Goal: Information Seeking & Learning: Learn about a topic

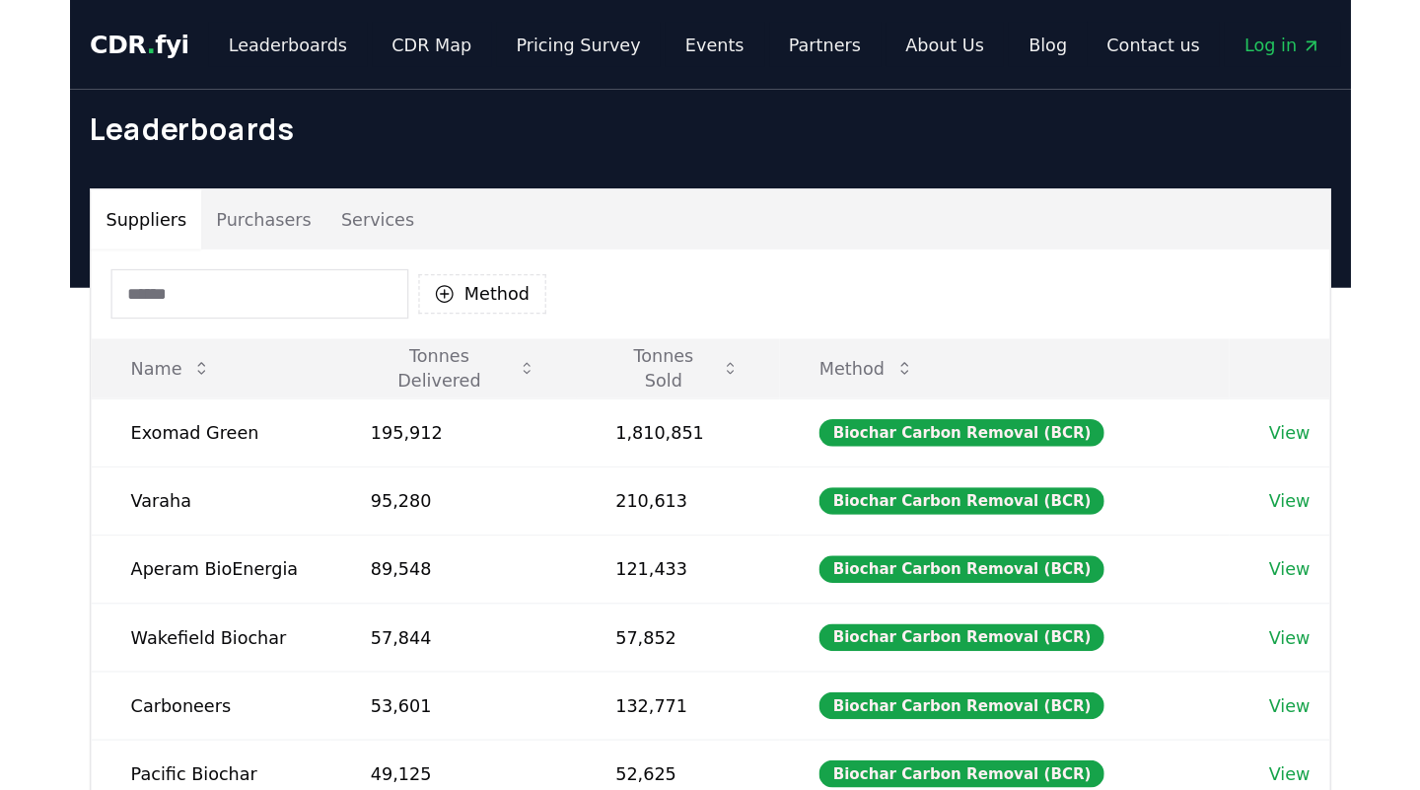
scroll to position [45, 0]
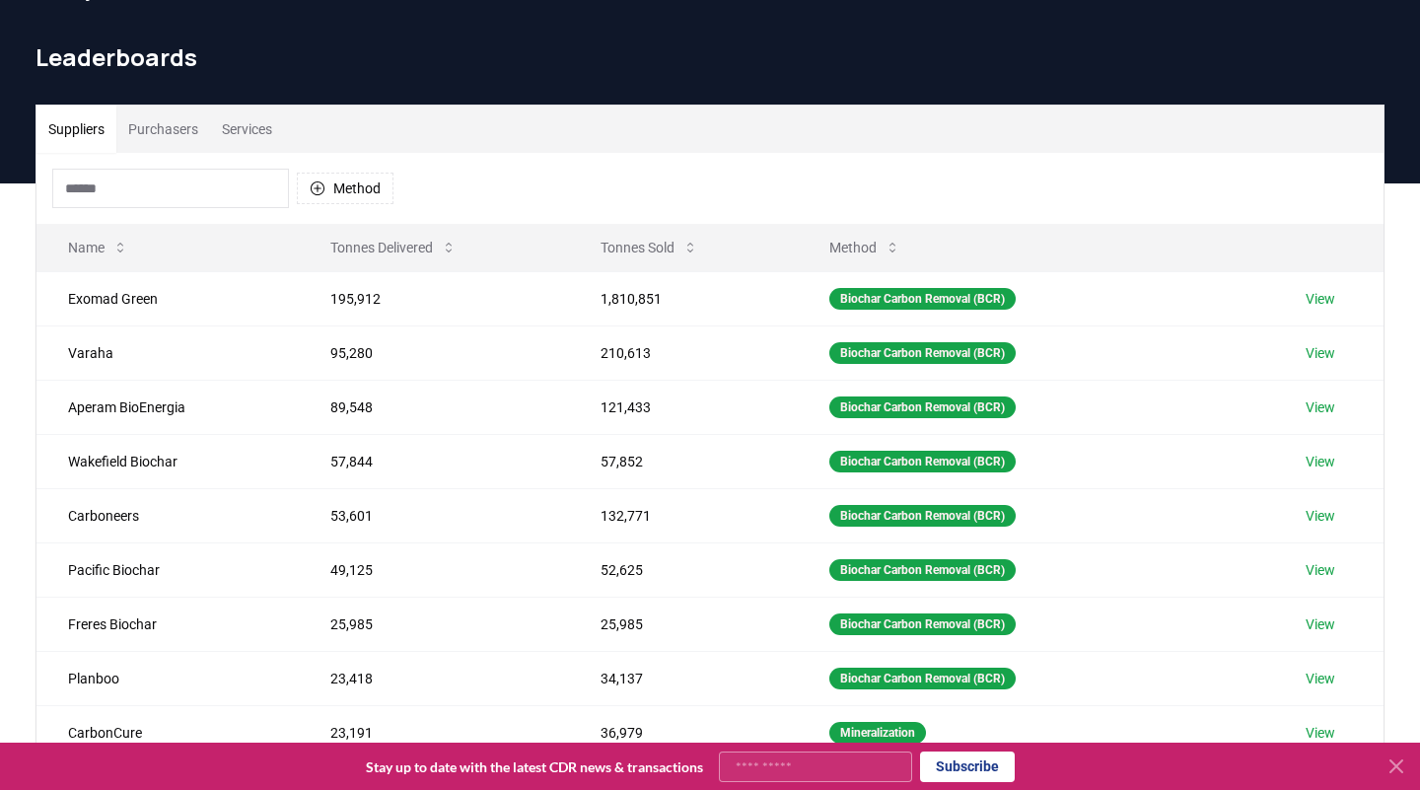
click at [1018, 627] on icon at bounding box center [1397, 767] width 24 height 24
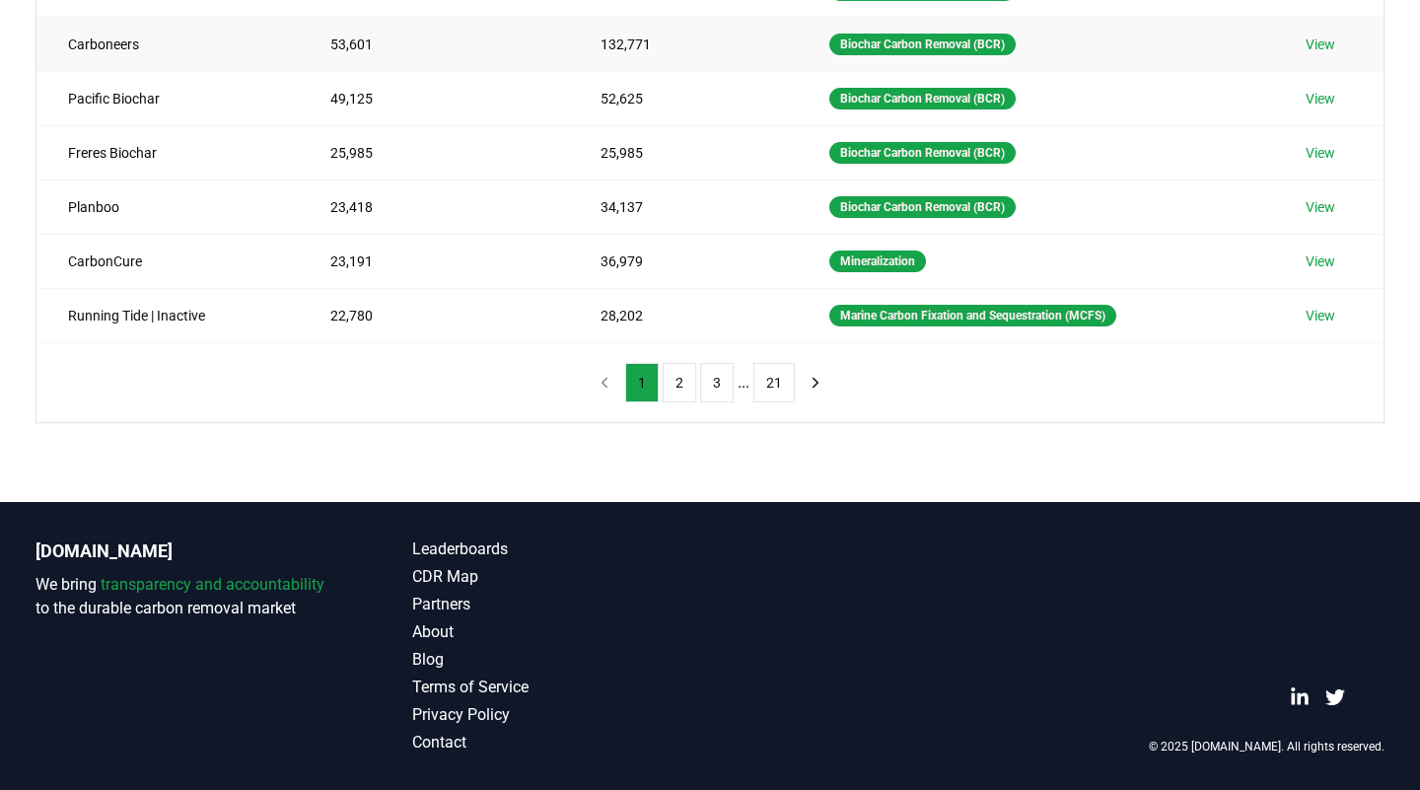
scroll to position [0, 0]
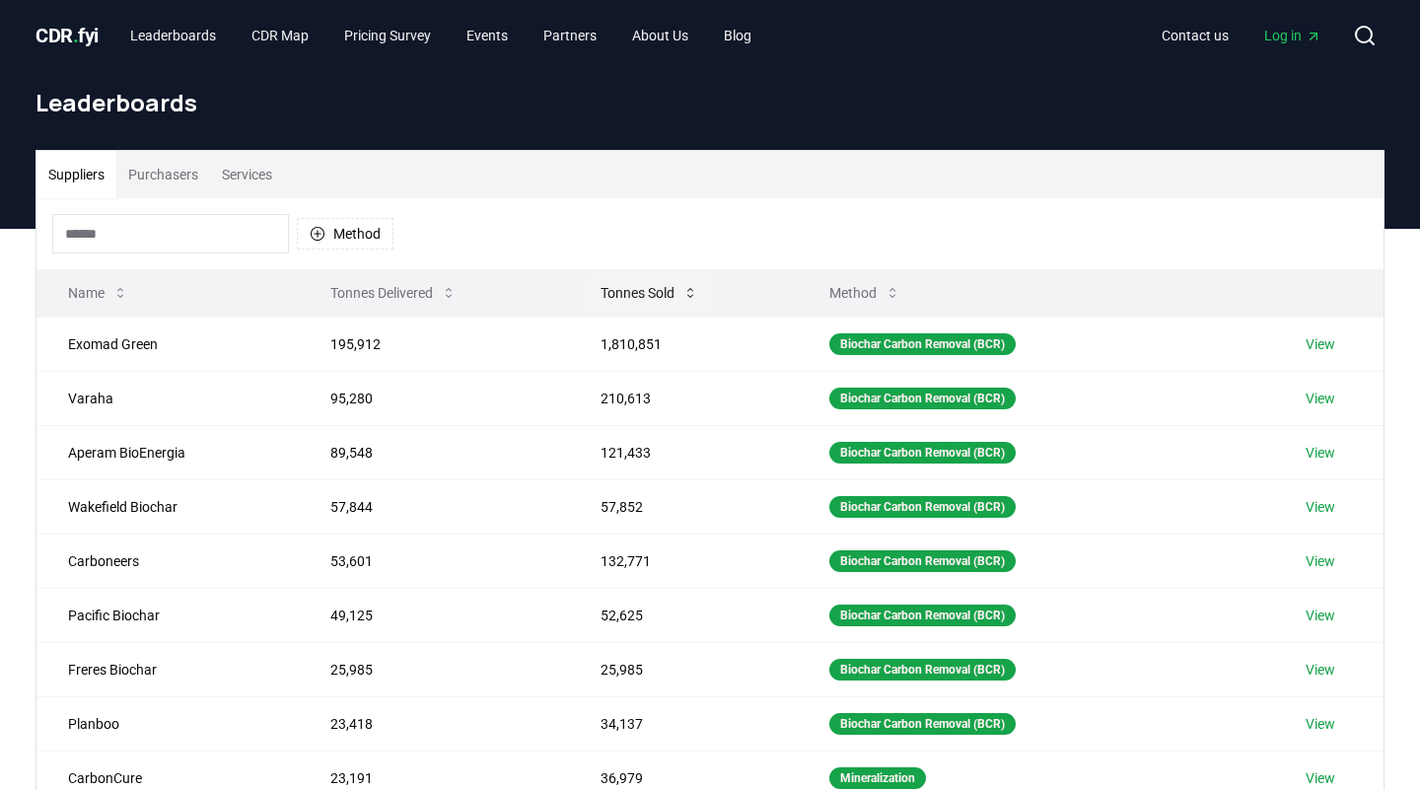
click at [663, 286] on button "Tonnes Sold" at bounding box center [649, 292] width 129 height 39
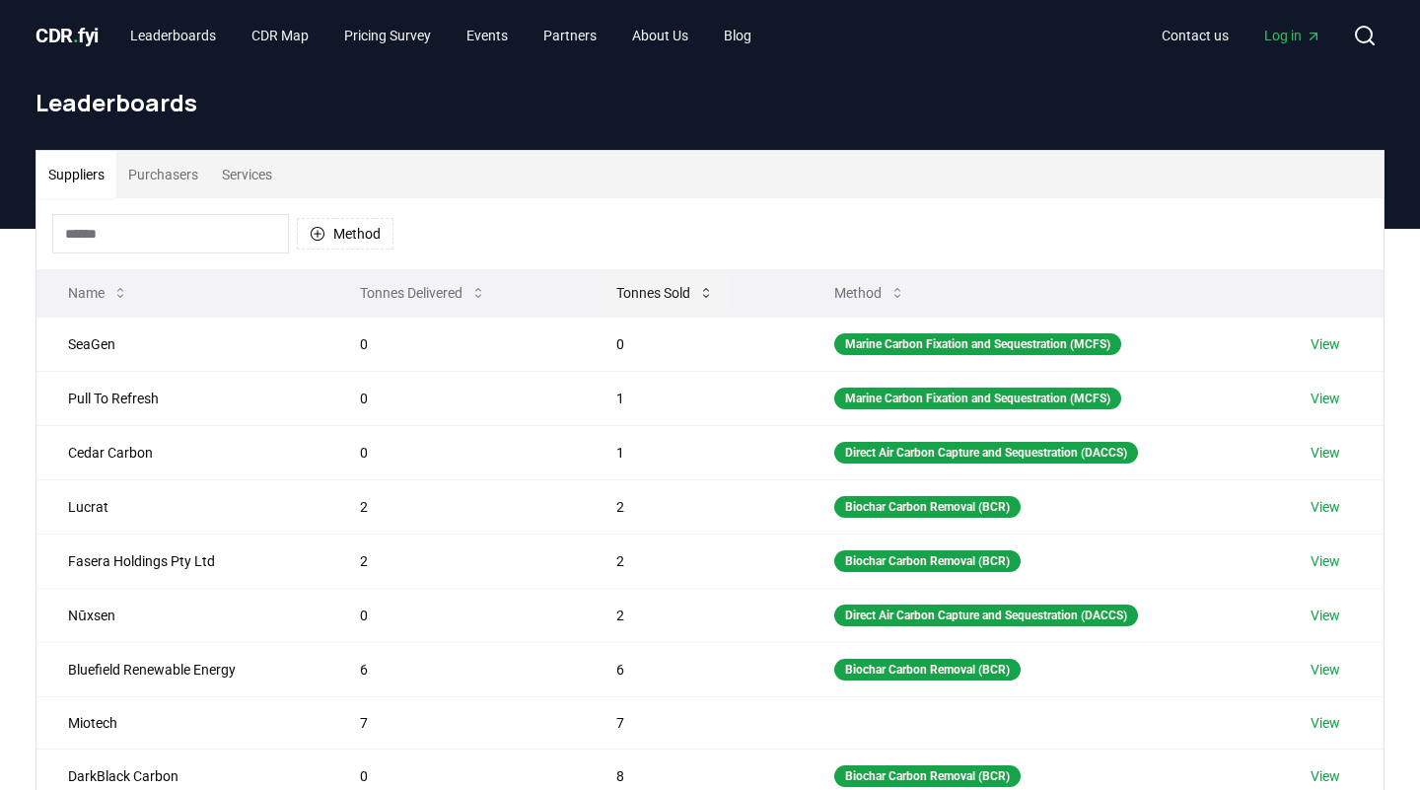
click at [663, 286] on button "Tonnes Sold" at bounding box center [665, 292] width 129 height 39
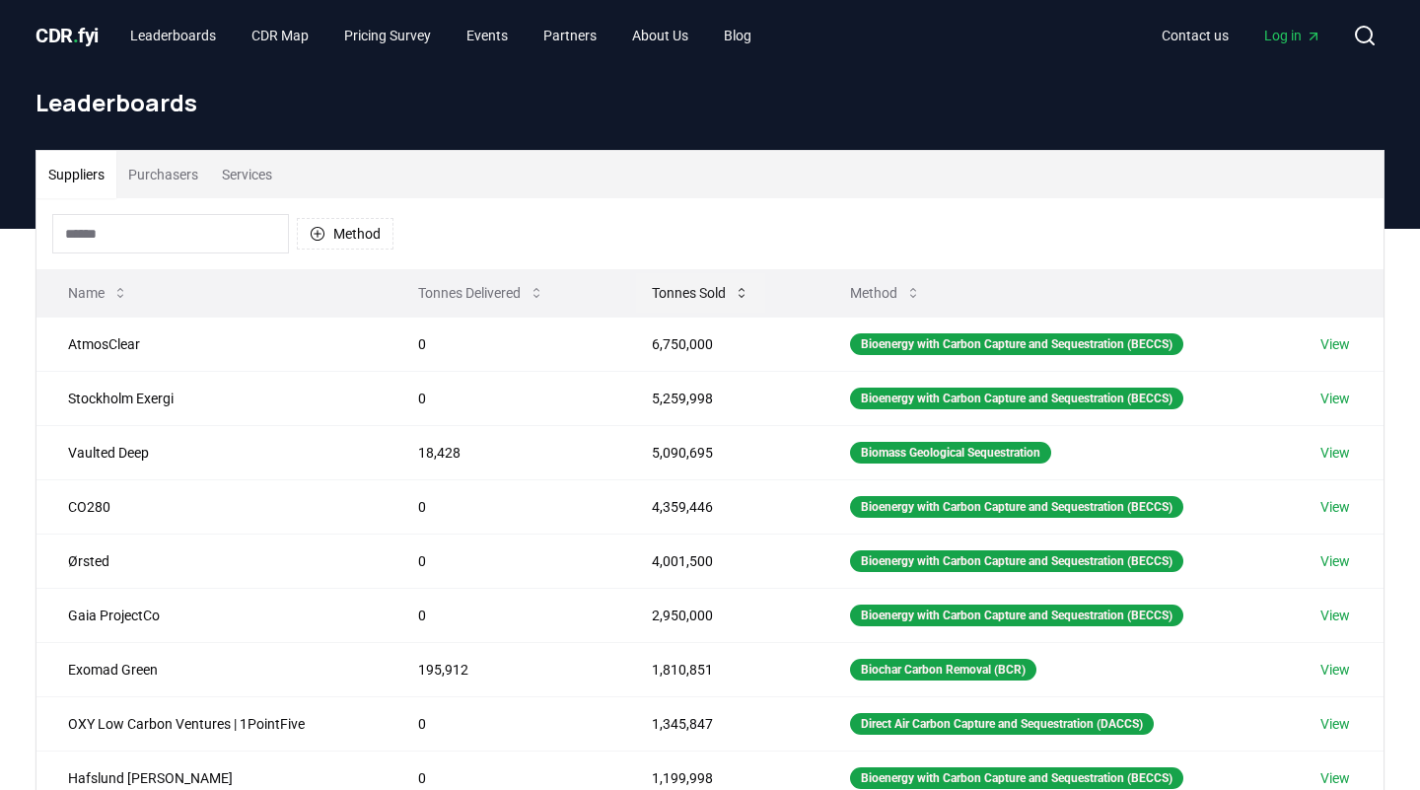
click at [663, 286] on button "Tonnes Sold" at bounding box center [700, 292] width 129 height 39
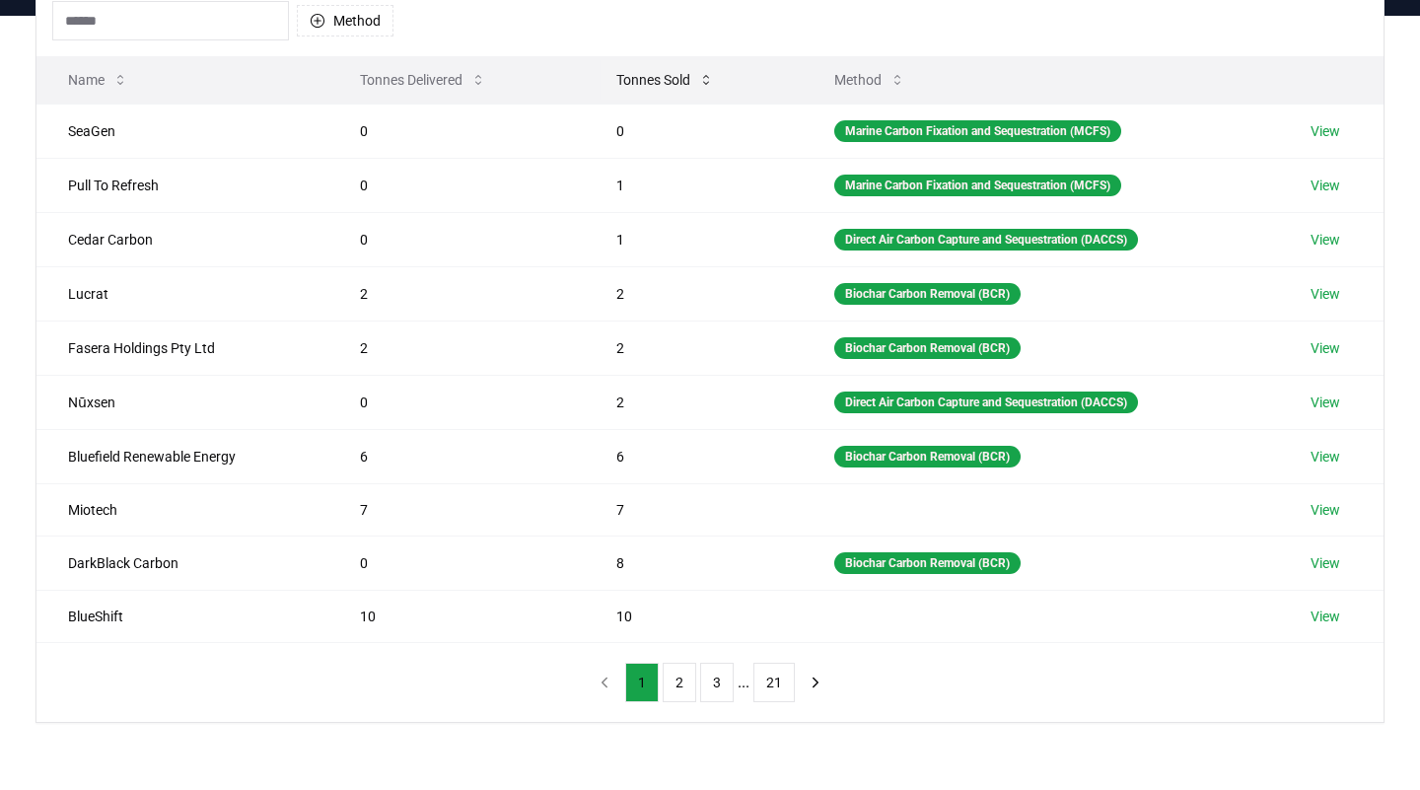
scroll to position [244, 0]
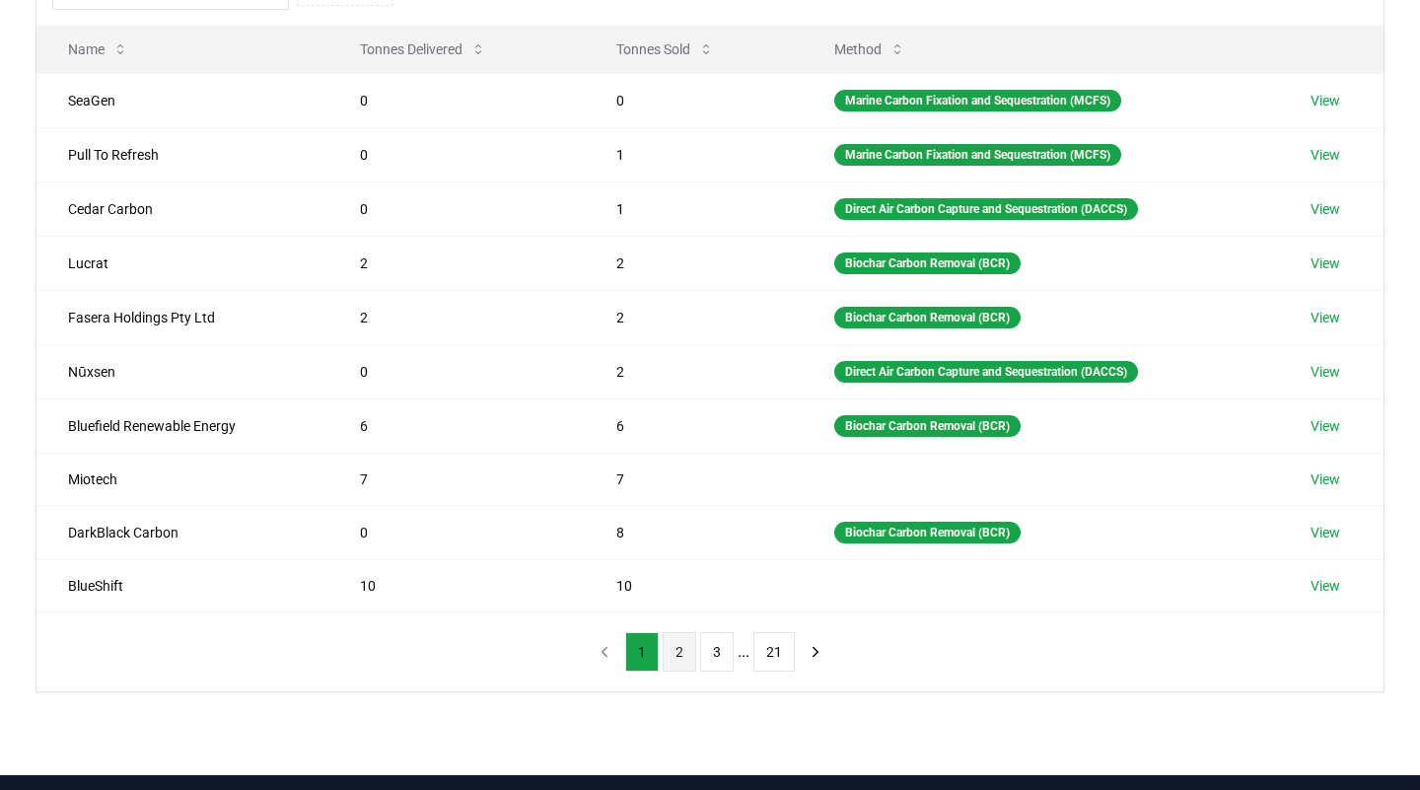
click at [668, 627] on button "2" at bounding box center [680, 651] width 34 height 39
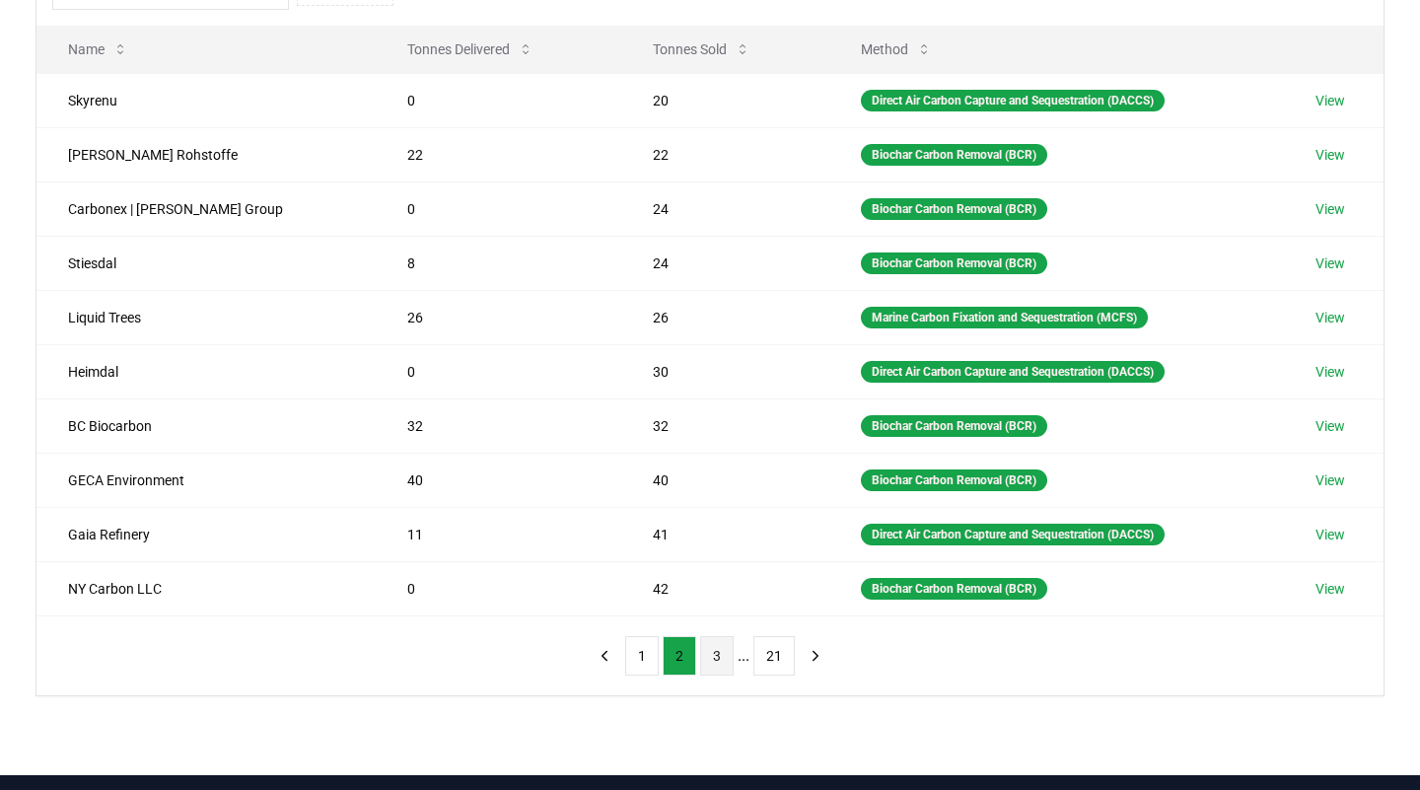
click at [701, 627] on button "3" at bounding box center [717, 655] width 34 height 39
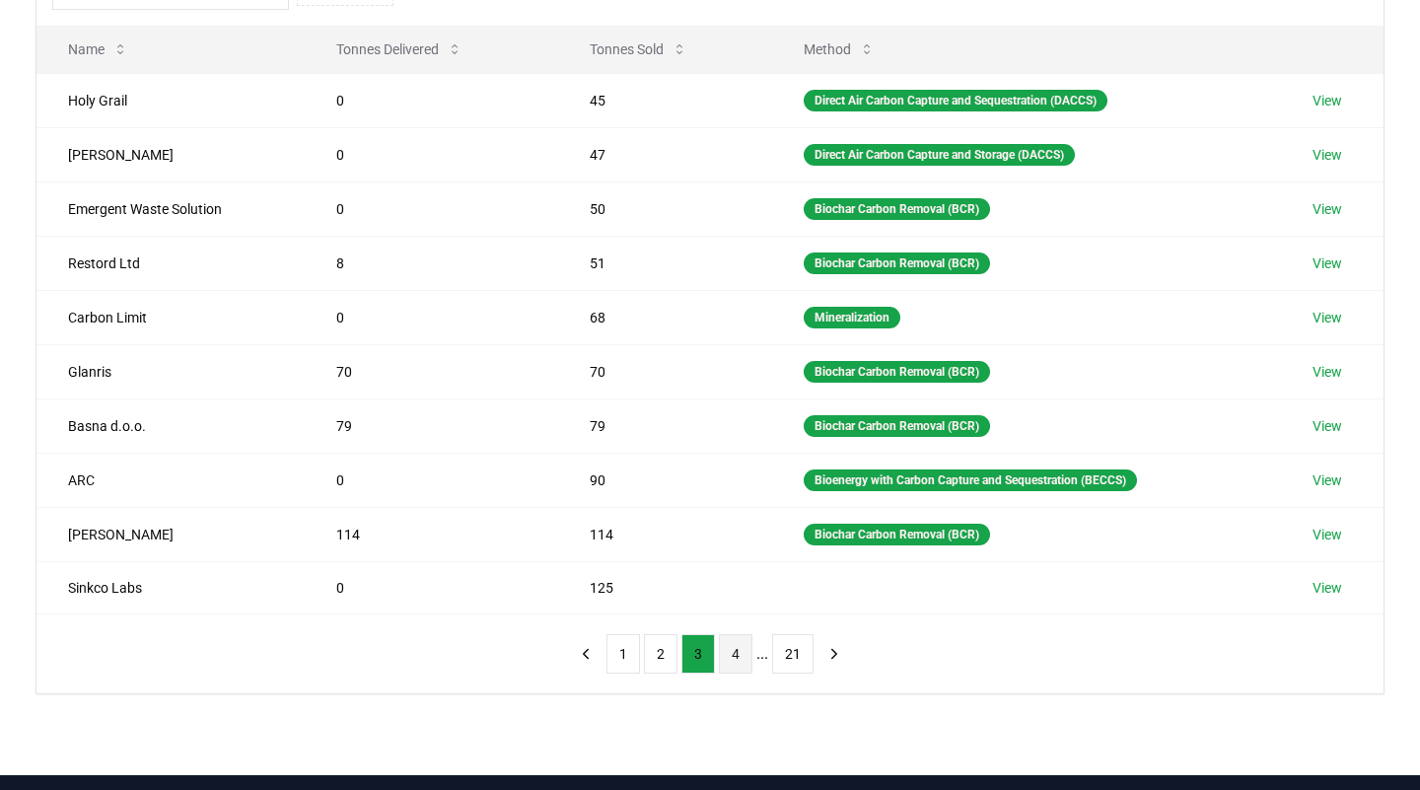
click at [730, 627] on button "4" at bounding box center [736, 653] width 34 height 39
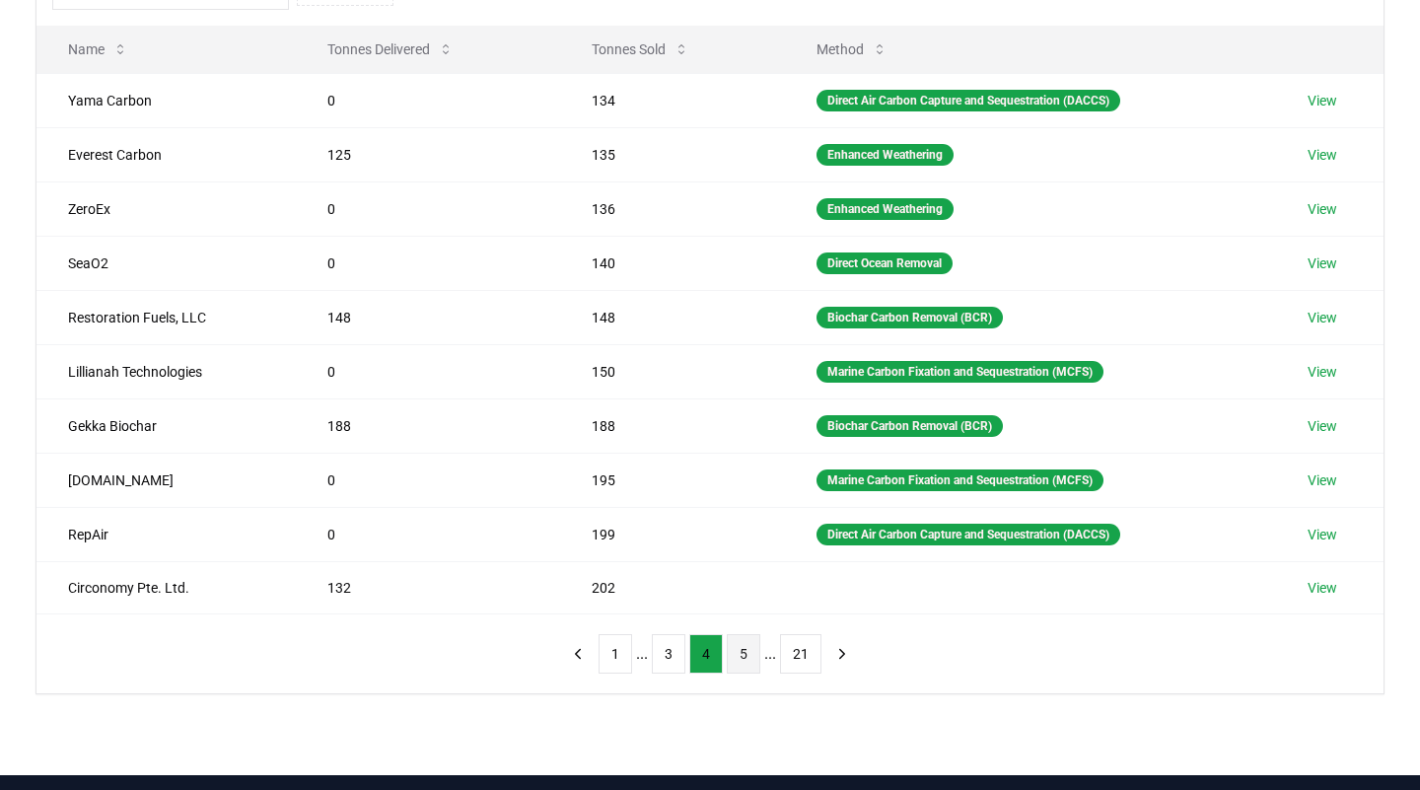
click at [750, 627] on button "5" at bounding box center [744, 653] width 34 height 39
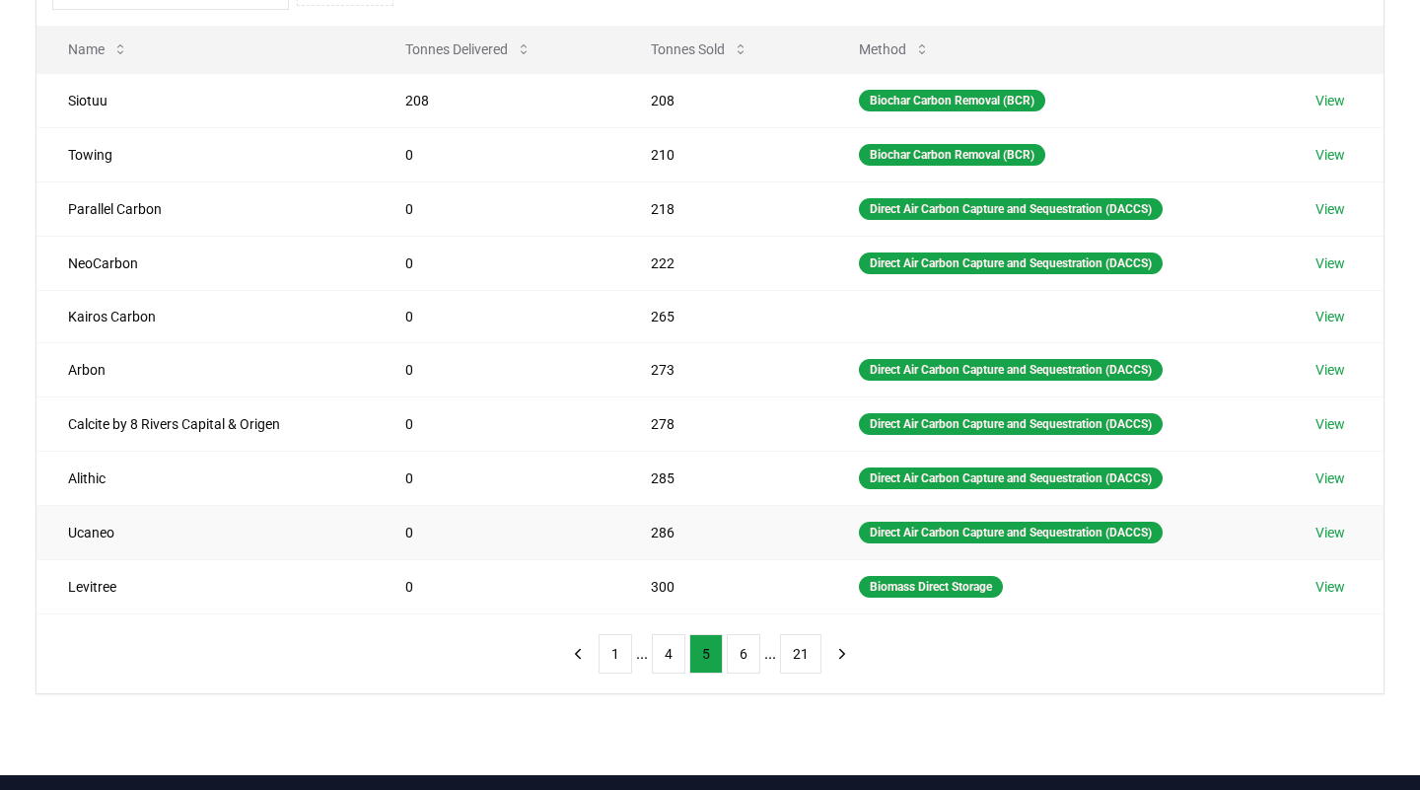
scroll to position [0, 0]
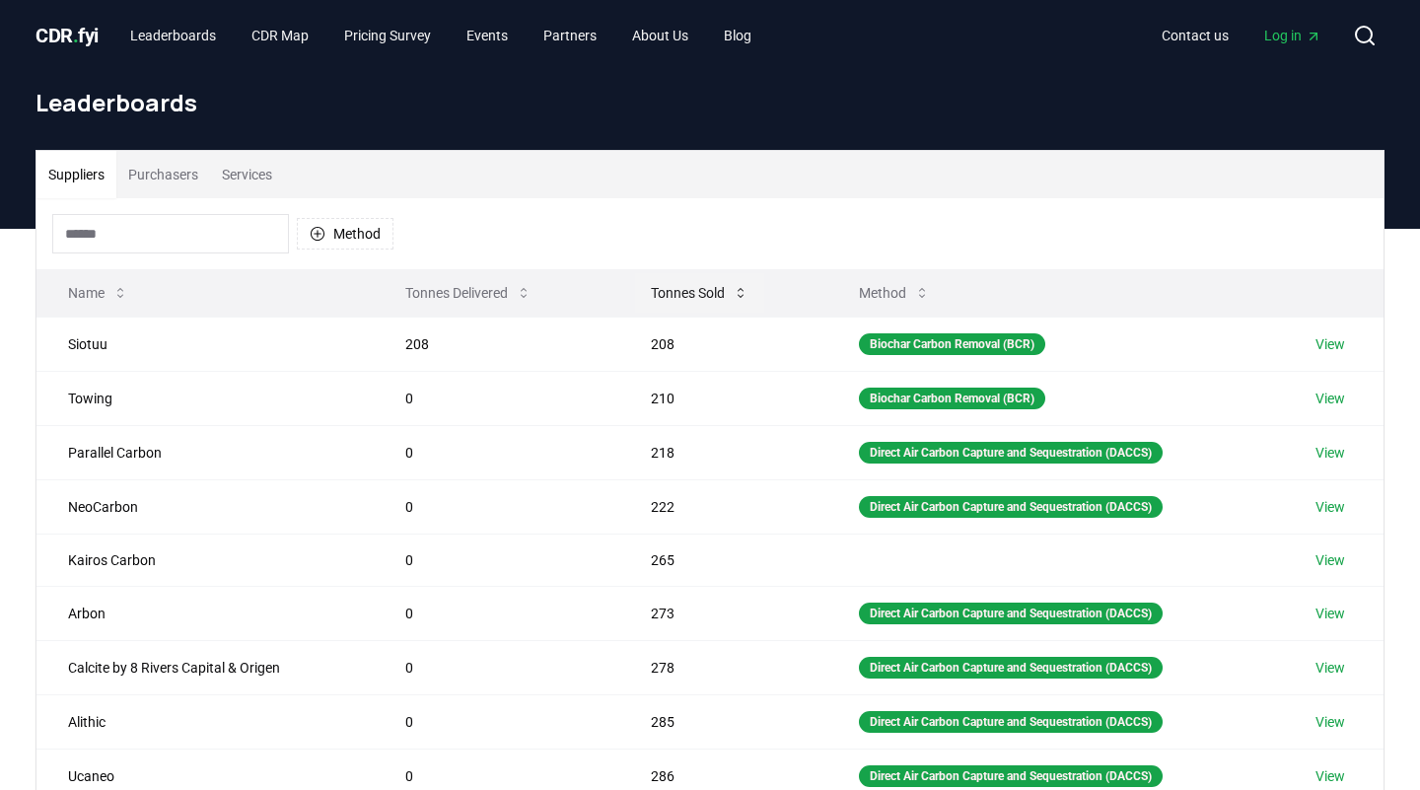
click at [691, 288] on button "Tonnes Sold" at bounding box center [699, 292] width 129 height 39
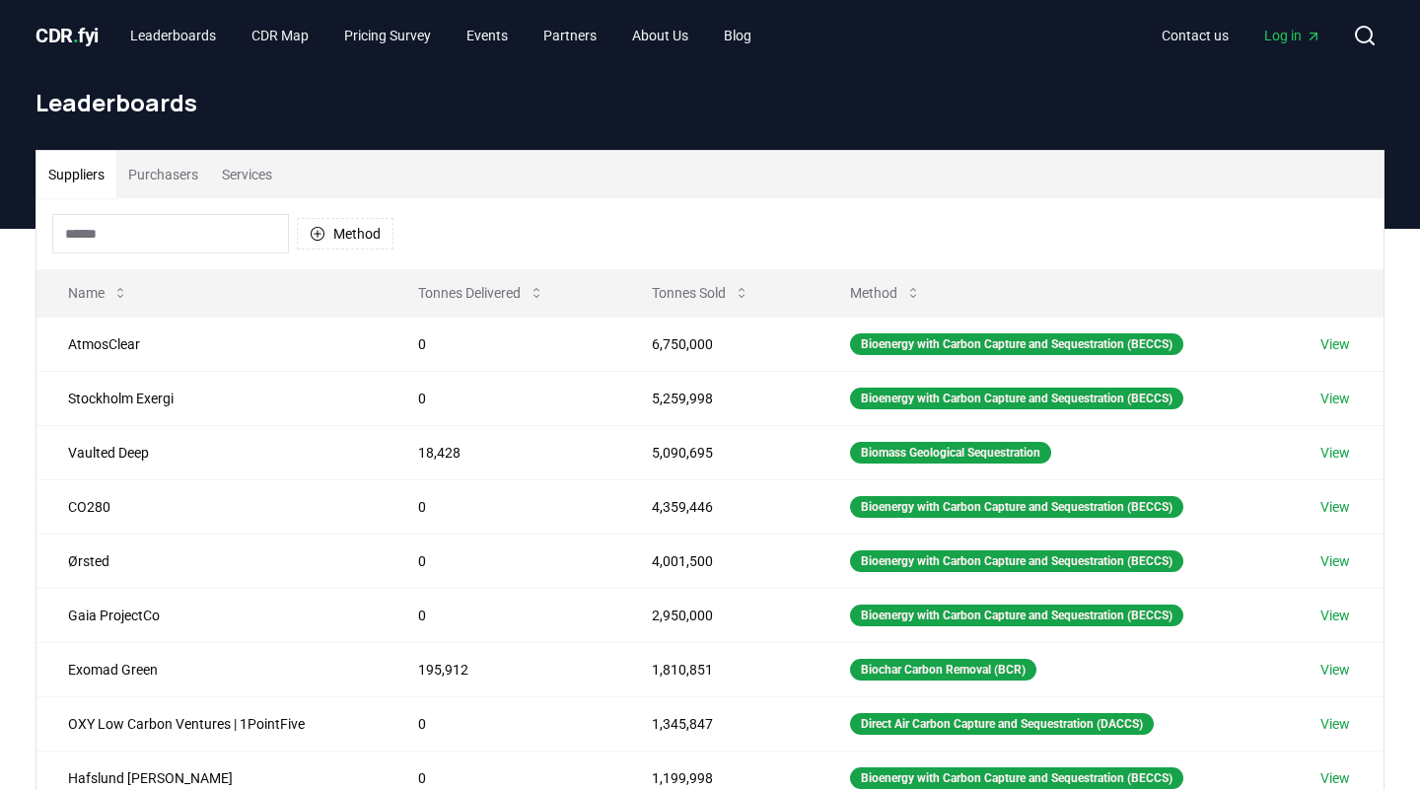
click at [186, 192] on button "Purchasers" at bounding box center [163, 174] width 94 height 47
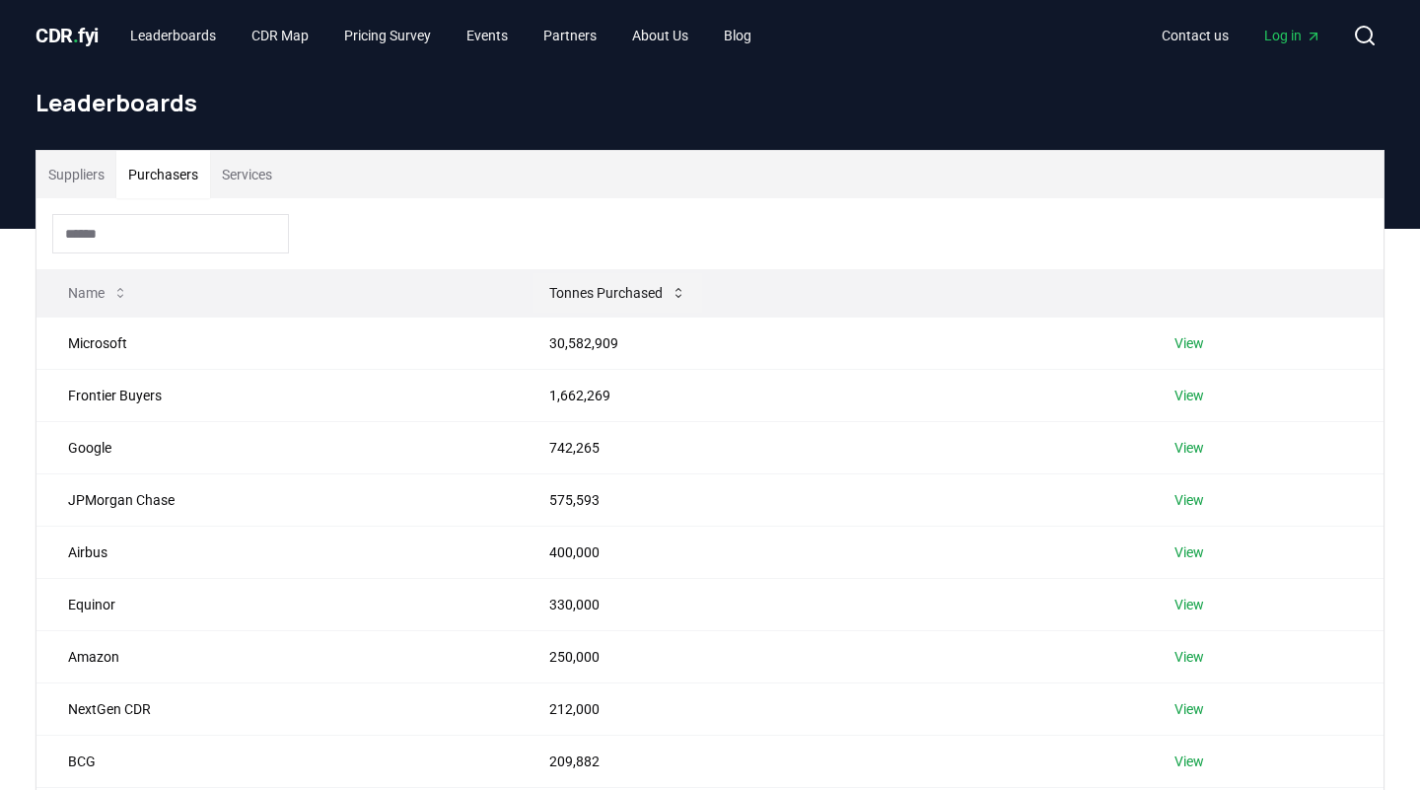
click at [687, 284] on button "Tonnes Purchased" at bounding box center [618, 292] width 169 height 39
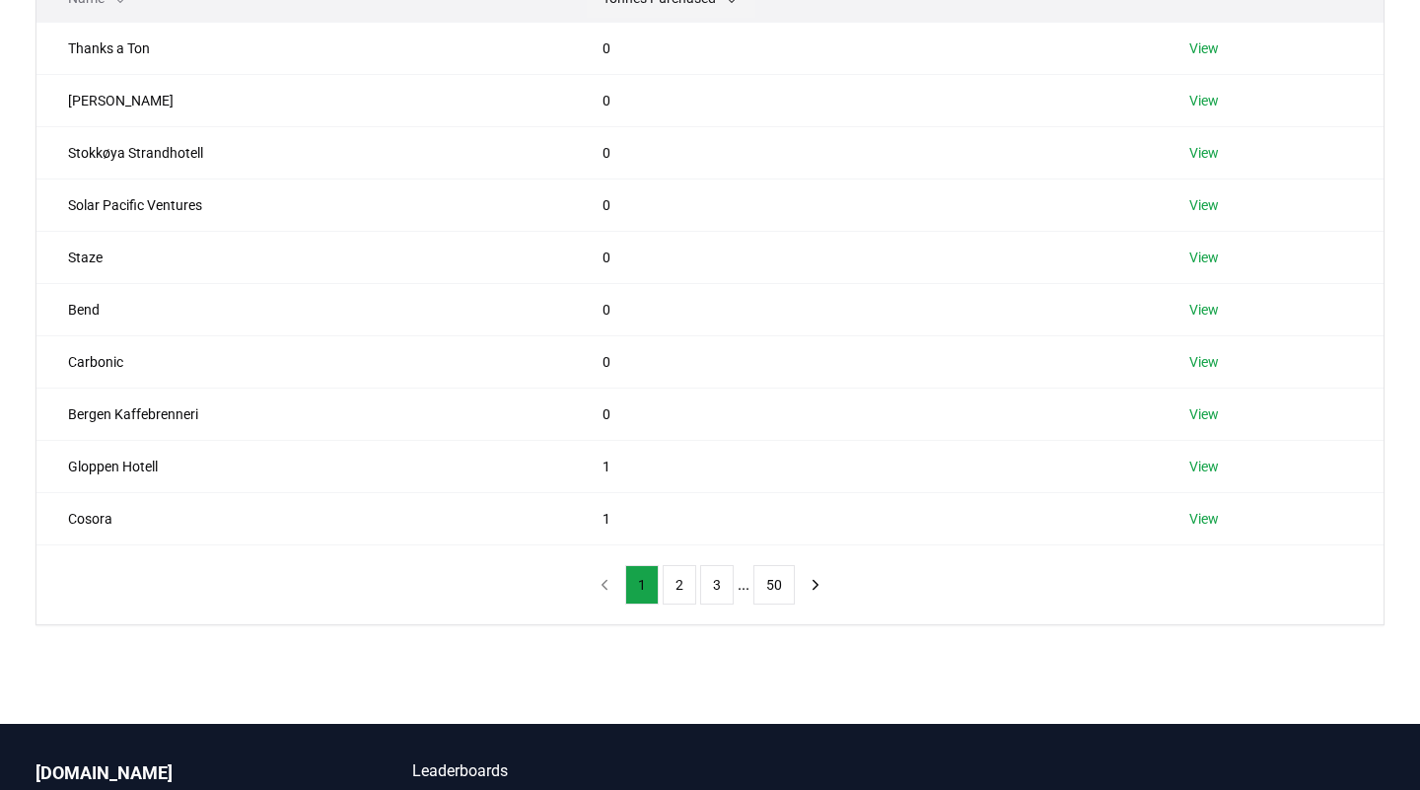
scroll to position [517, 0]
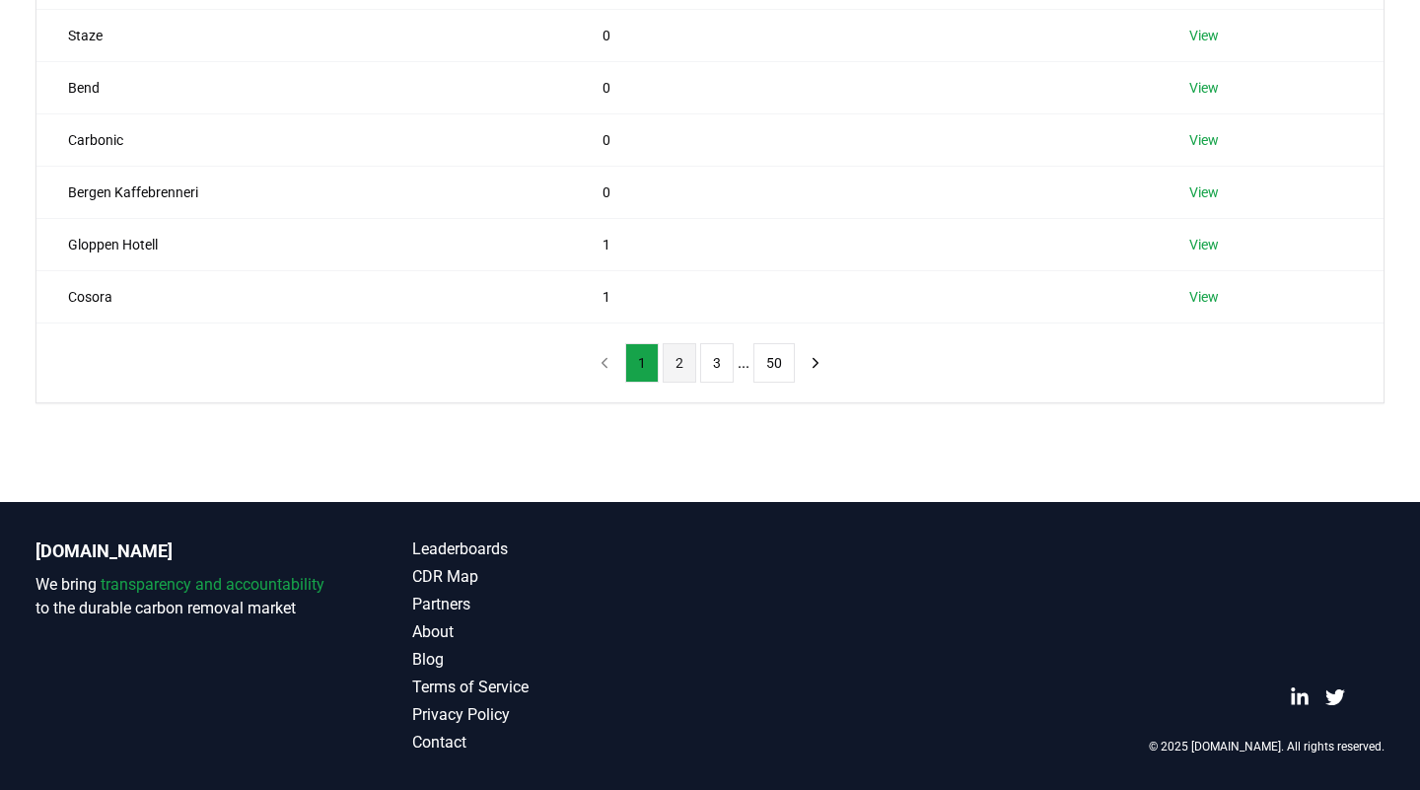
click at [684, 345] on button "2" at bounding box center [680, 362] width 34 height 39
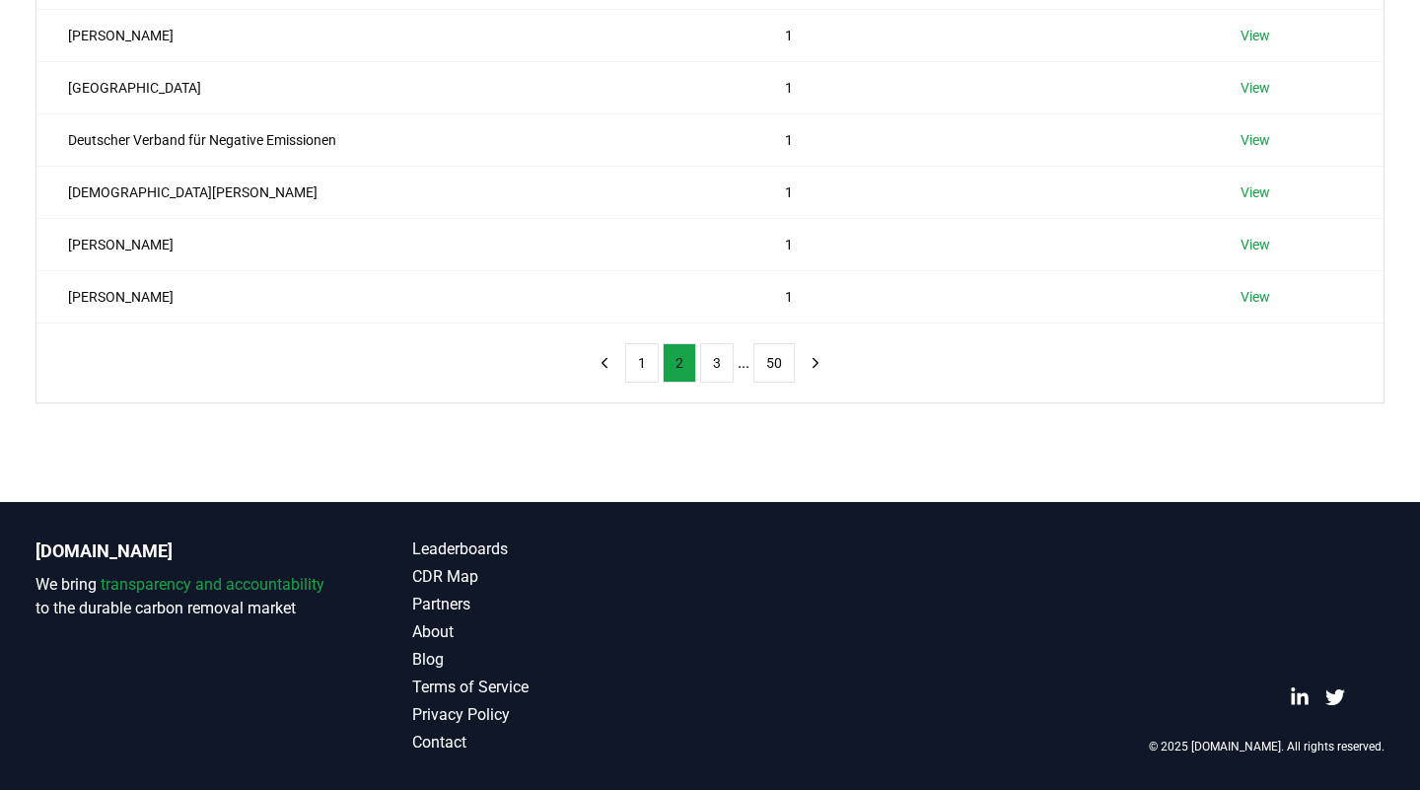
scroll to position [495, 0]
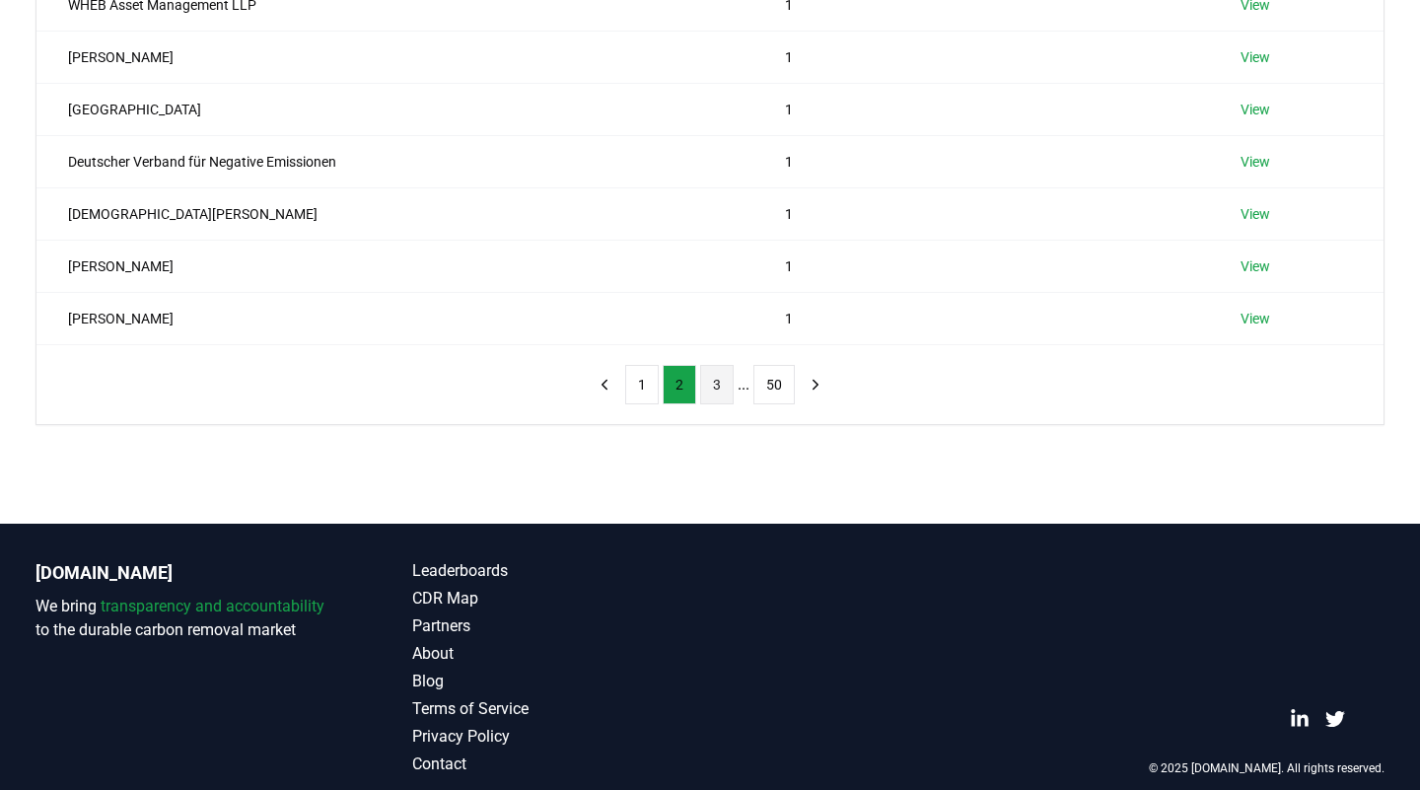
click at [702, 377] on button "3" at bounding box center [717, 384] width 34 height 39
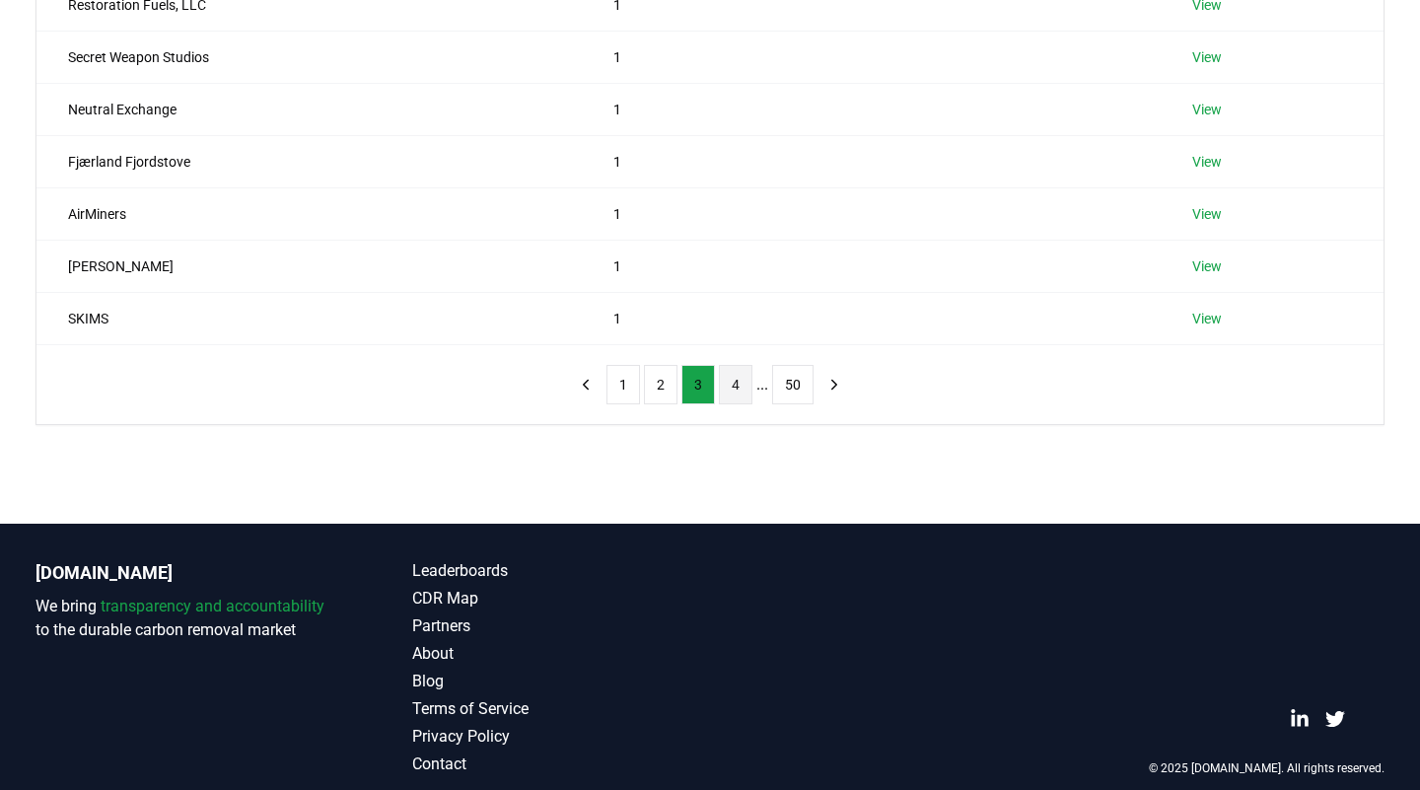
click at [724, 387] on button "4" at bounding box center [736, 384] width 34 height 39
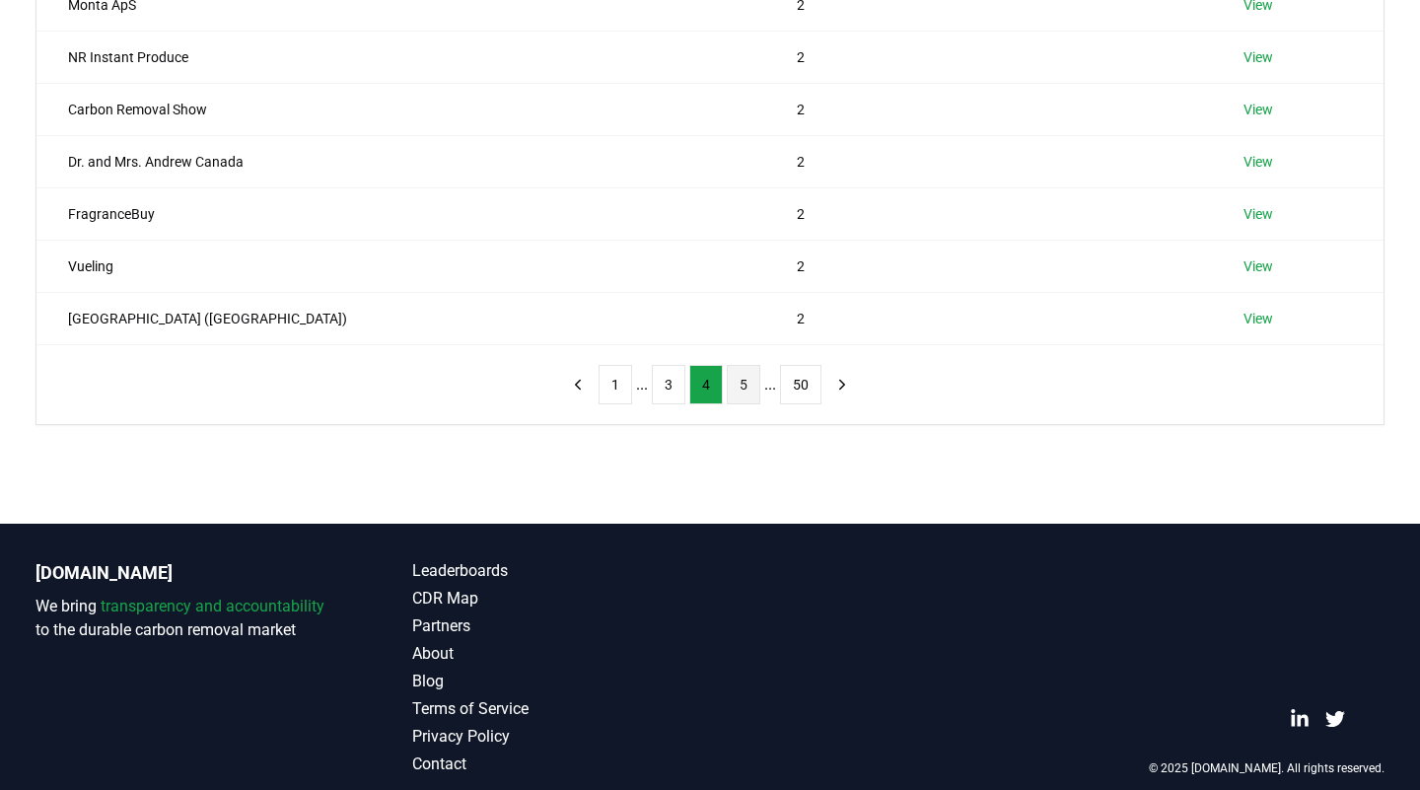
click at [741, 397] on button "5" at bounding box center [744, 384] width 34 height 39
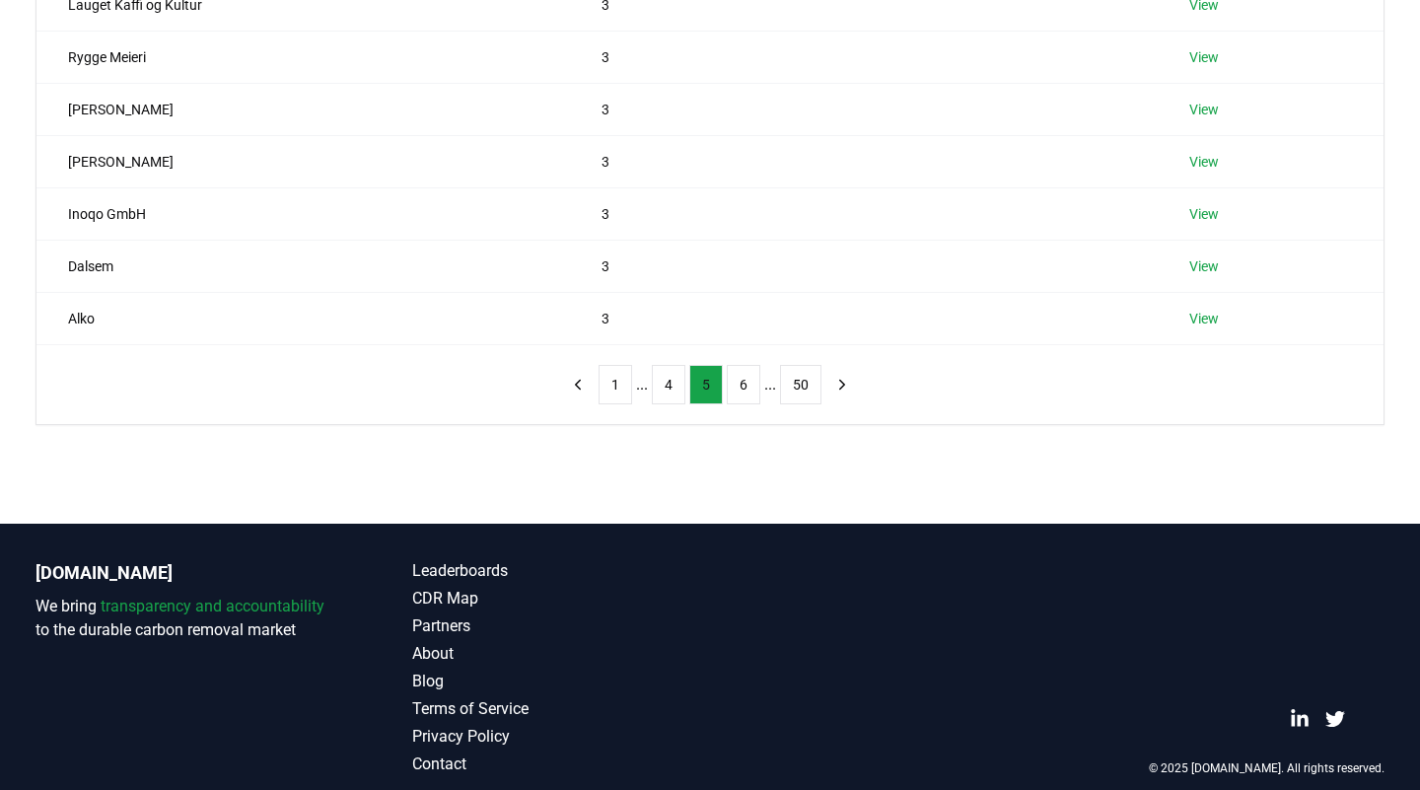
click at [741, 397] on button "6" at bounding box center [744, 384] width 34 height 39
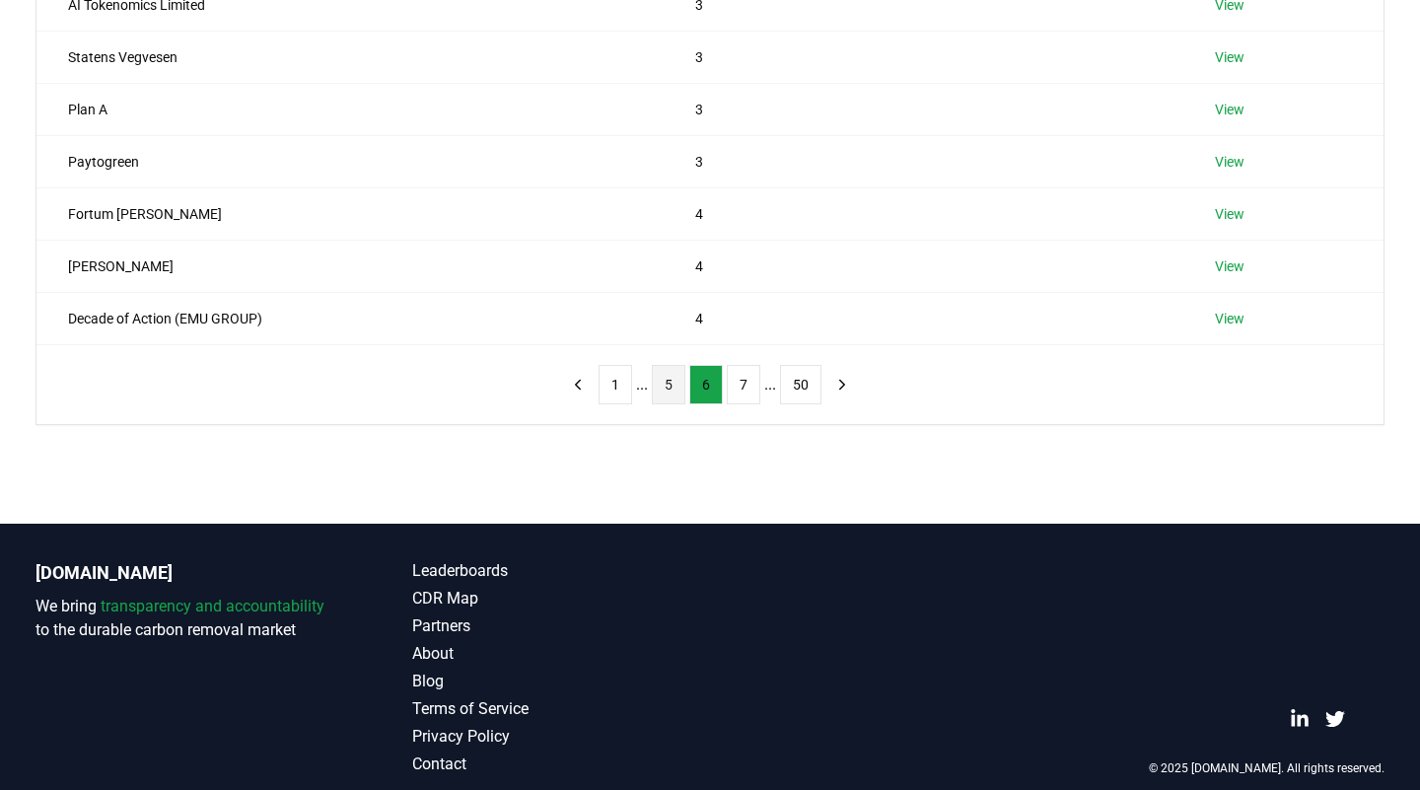
click at [741, 397] on button "7" at bounding box center [744, 384] width 34 height 39
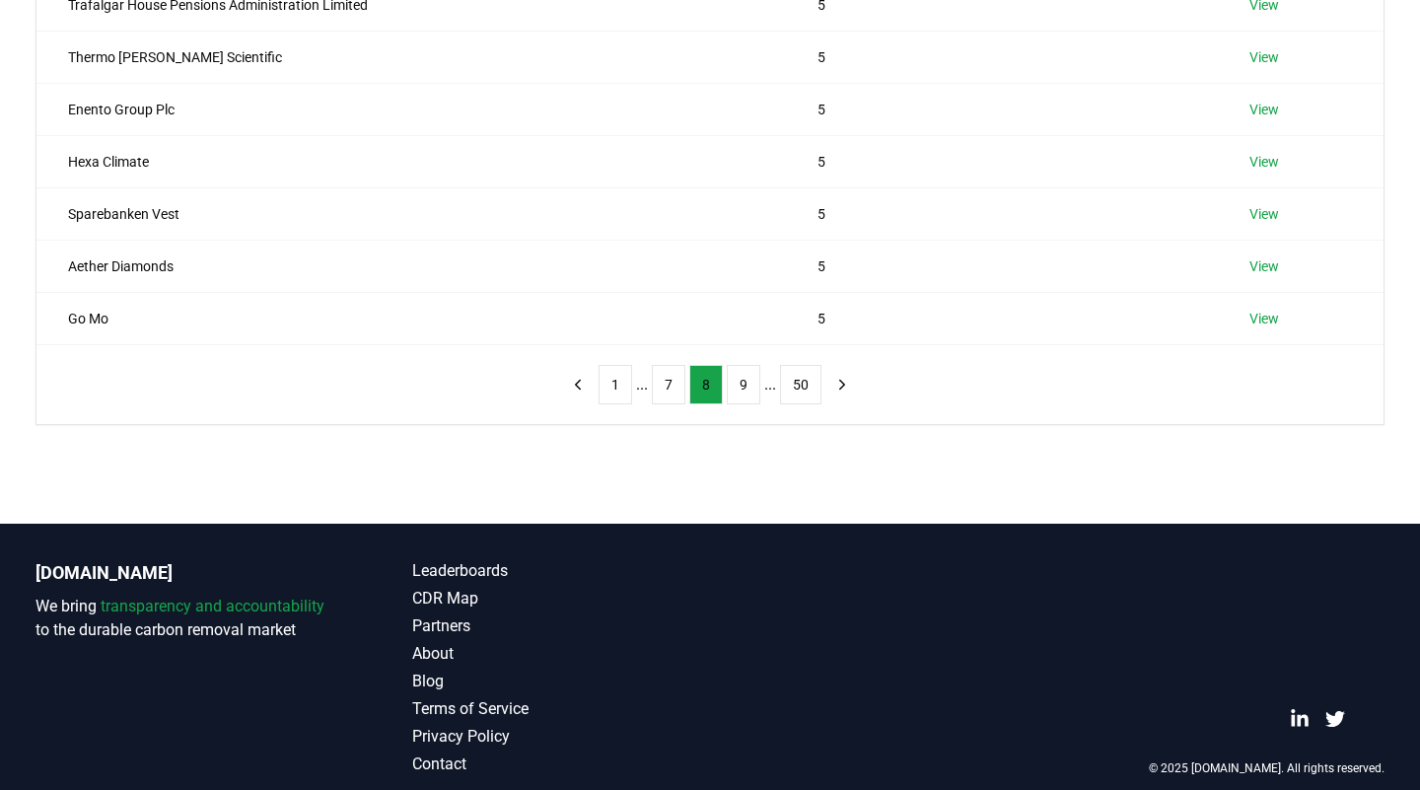
click at [741, 397] on button "9" at bounding box center [744, 384] width 34 height 39
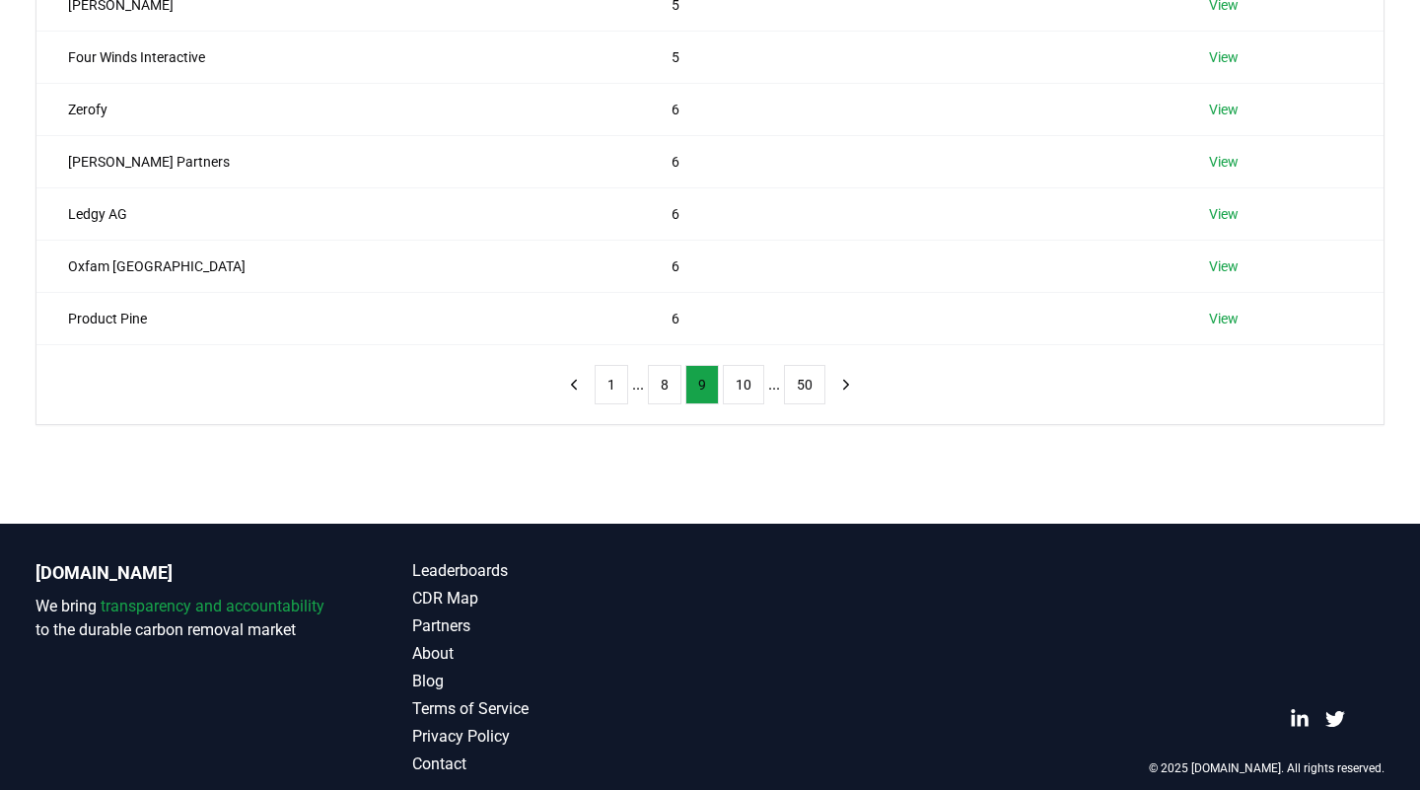
click at [741, 397] on button "10" at bounding box center [743, 384] width 41 height 39
click at [741, 397] on button "11" at bounding box center [747, 384] width 41 height 39
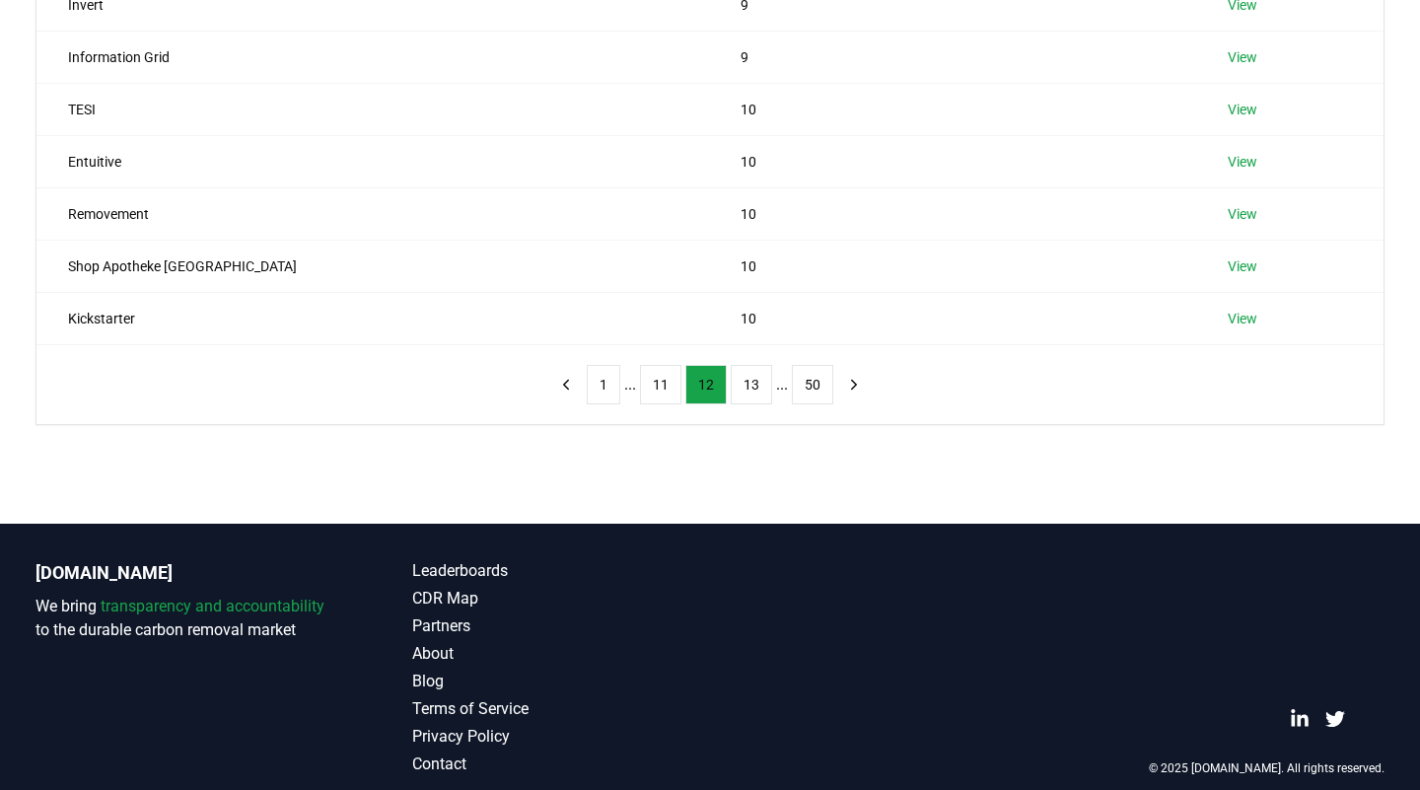
click at [741, 397] on button "13" at bounding box center [751, 384] width 41 height 39
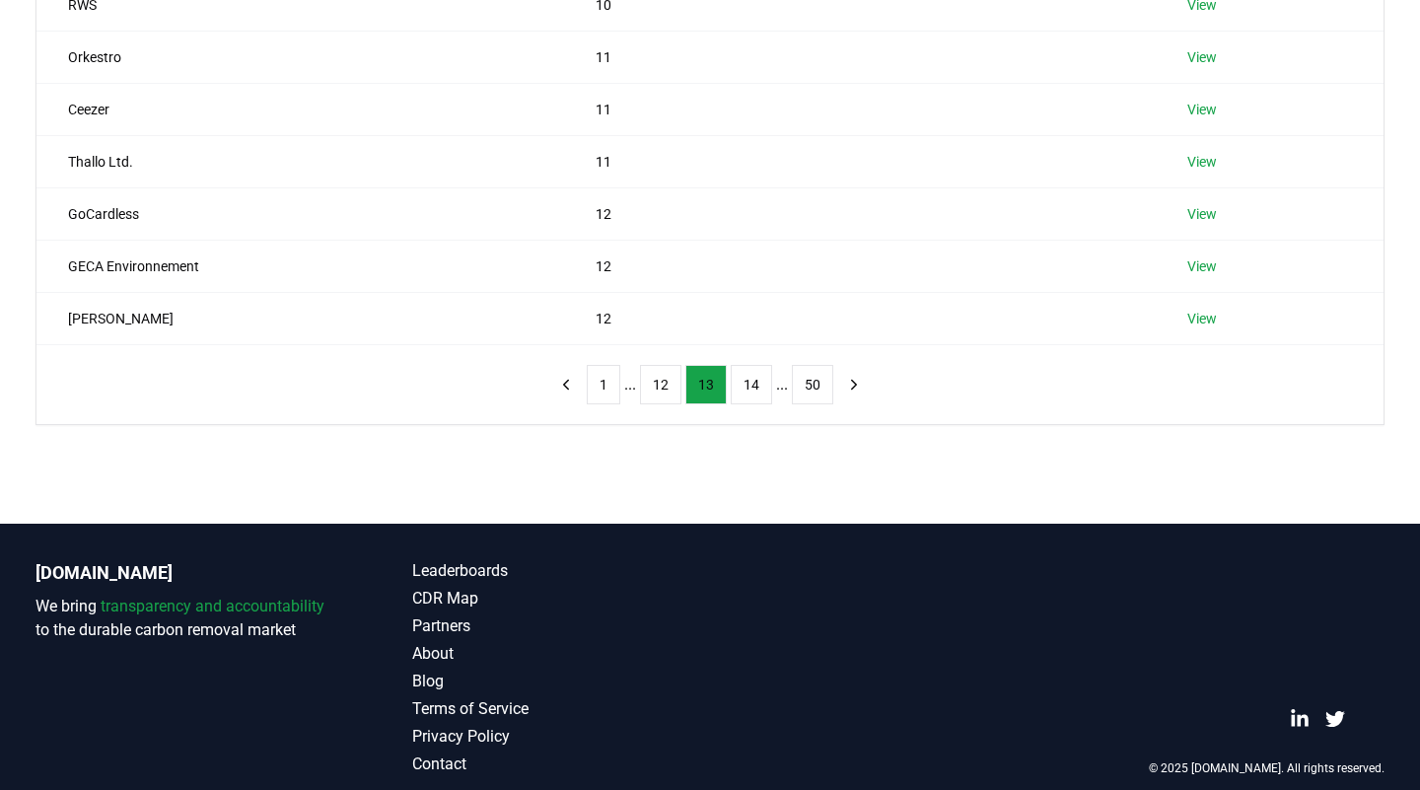
click at [741, 397] on button "14" at bounding box center [751, 384] width 41 height 39
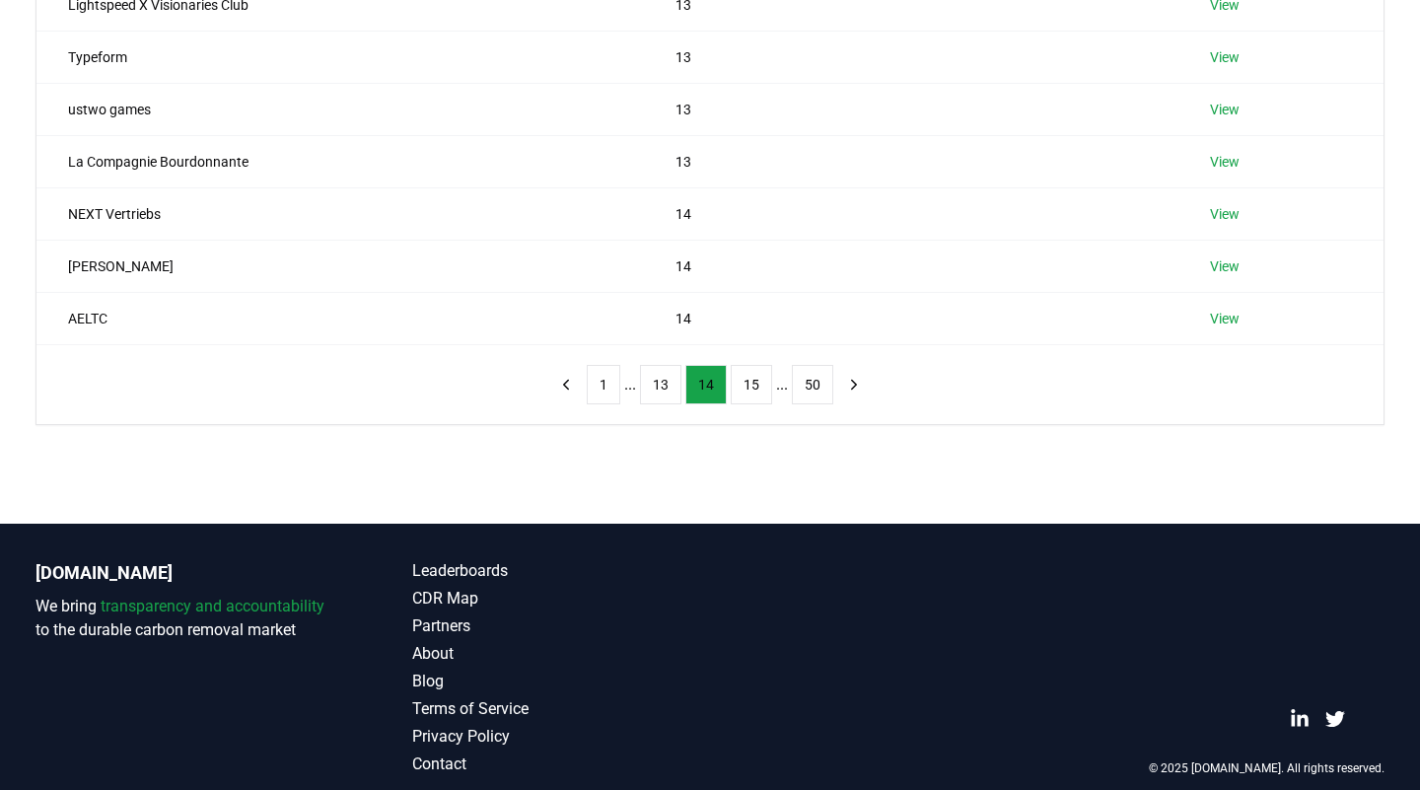
click at [741, 397] on button "15" at bounding box center [751, 384] width 41 height 39
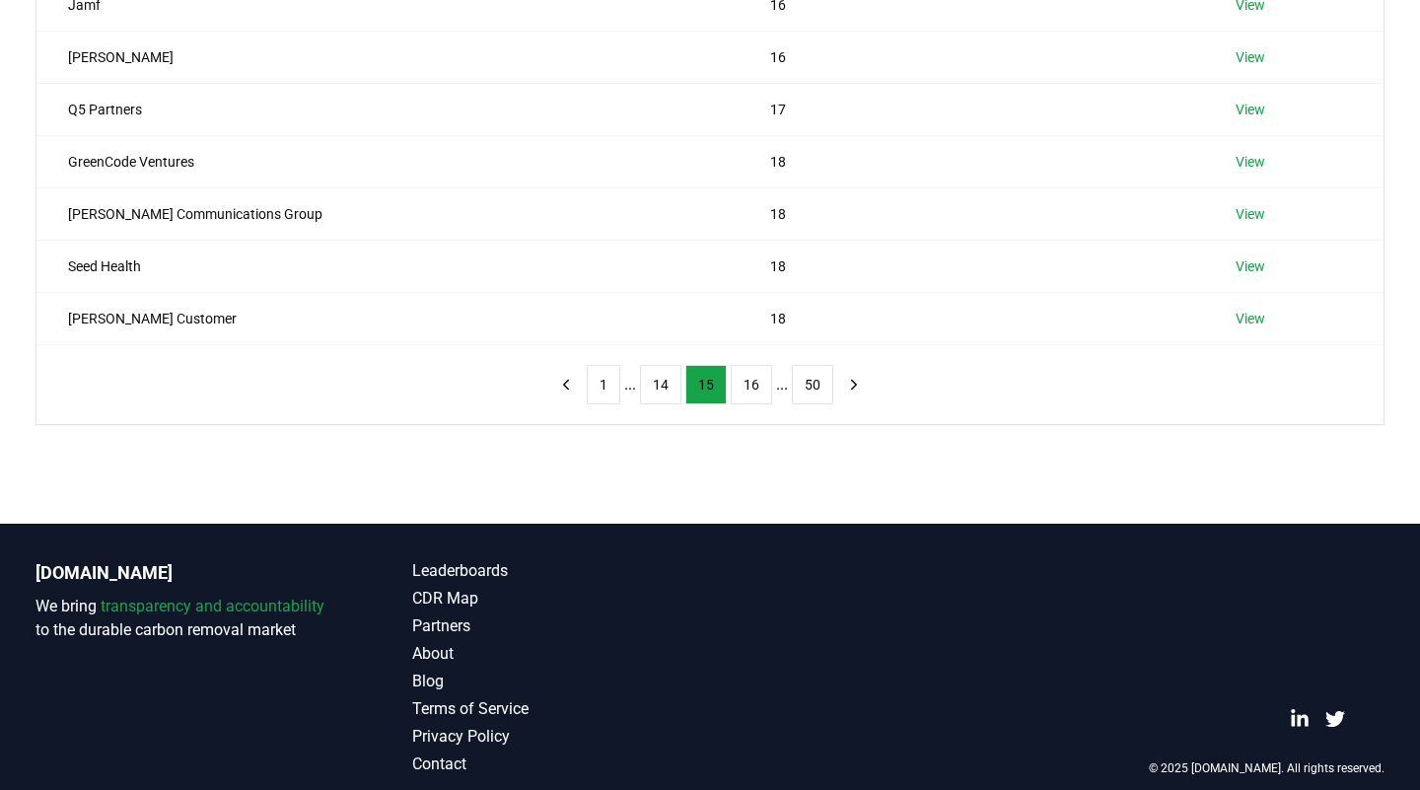
click at [741, 397] on button "16" at bounding box center [751, 384] width 41 height 39
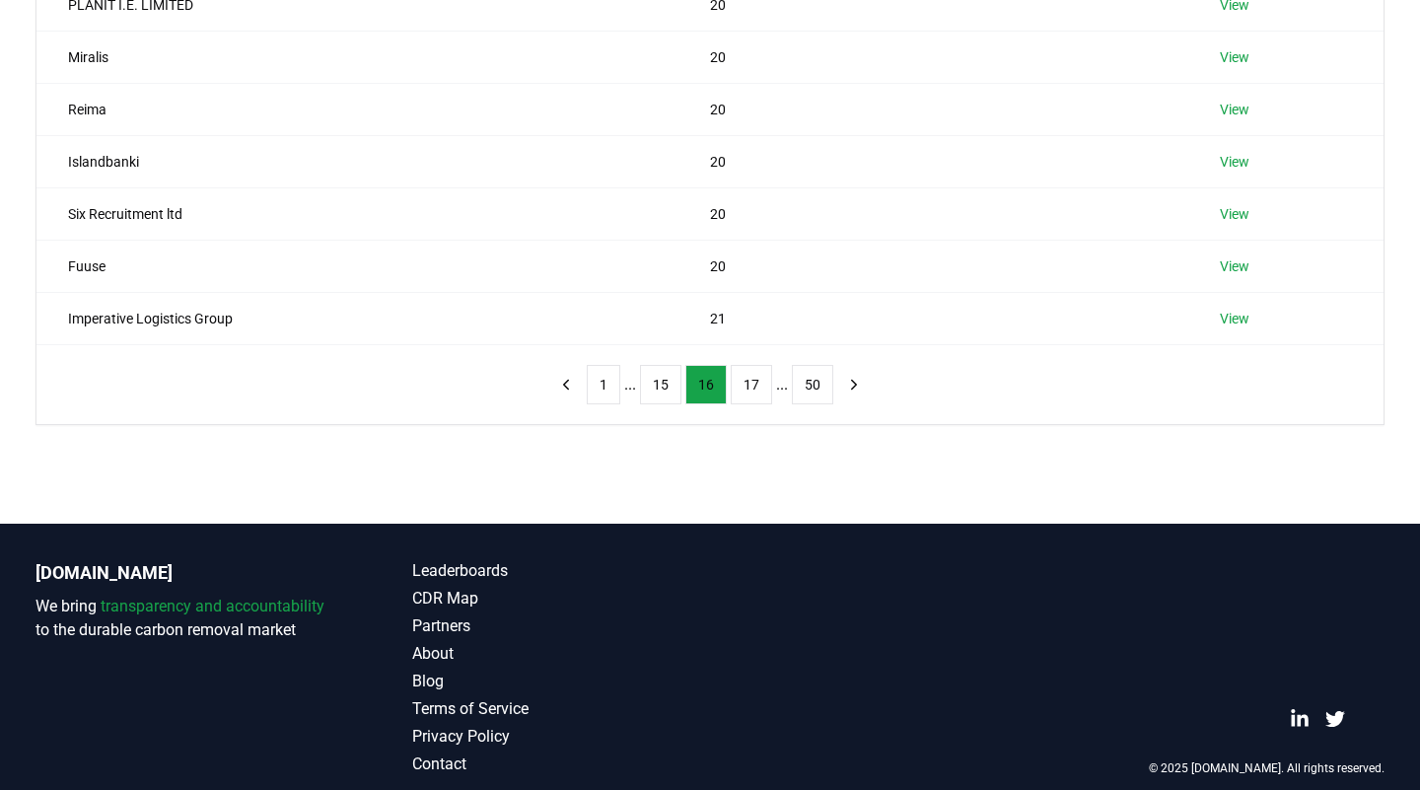
click at [741, 397] on button "17" at bounding box center [751, 384] width 41 height 39
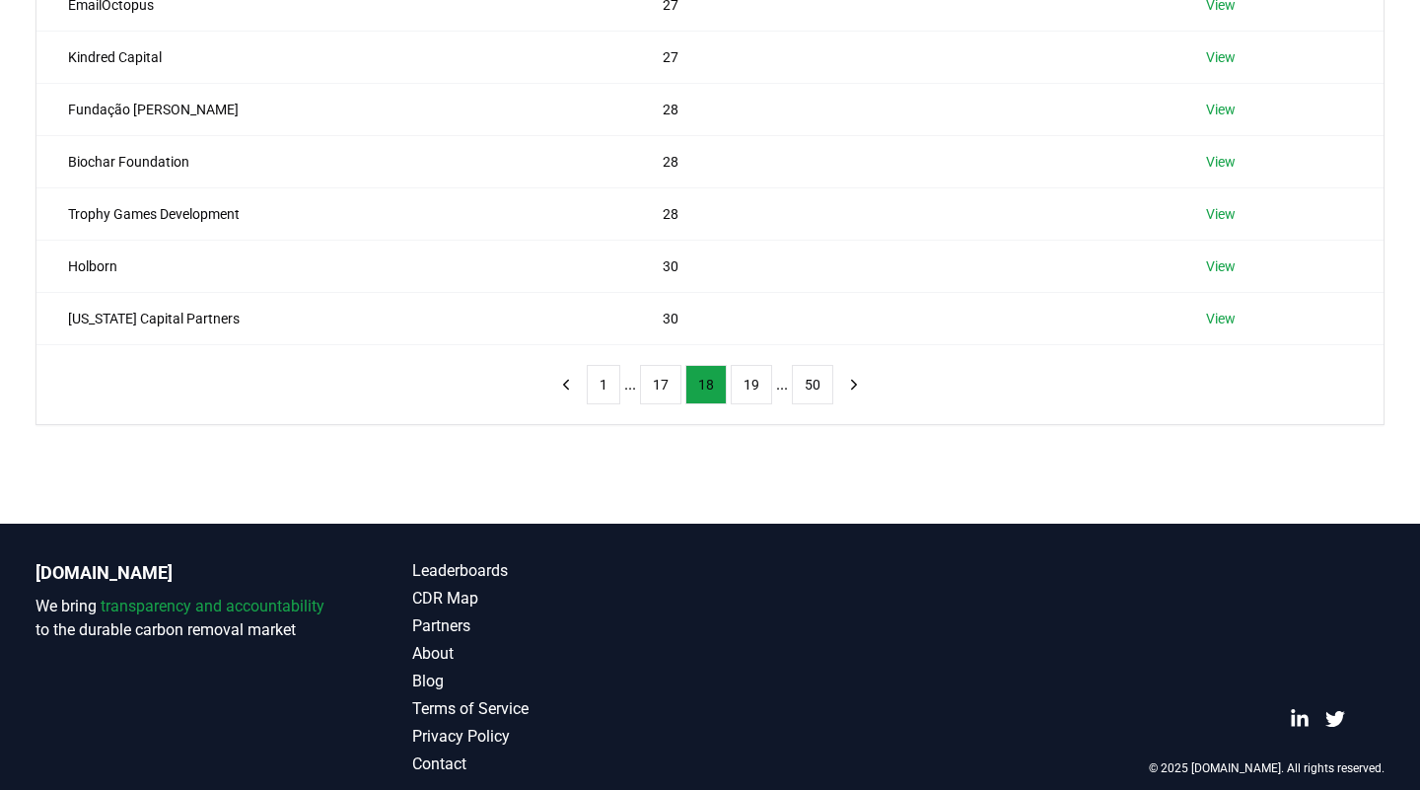
click at [741, 397] on button "19" at bounding box center [751, 384] width 41 height 39
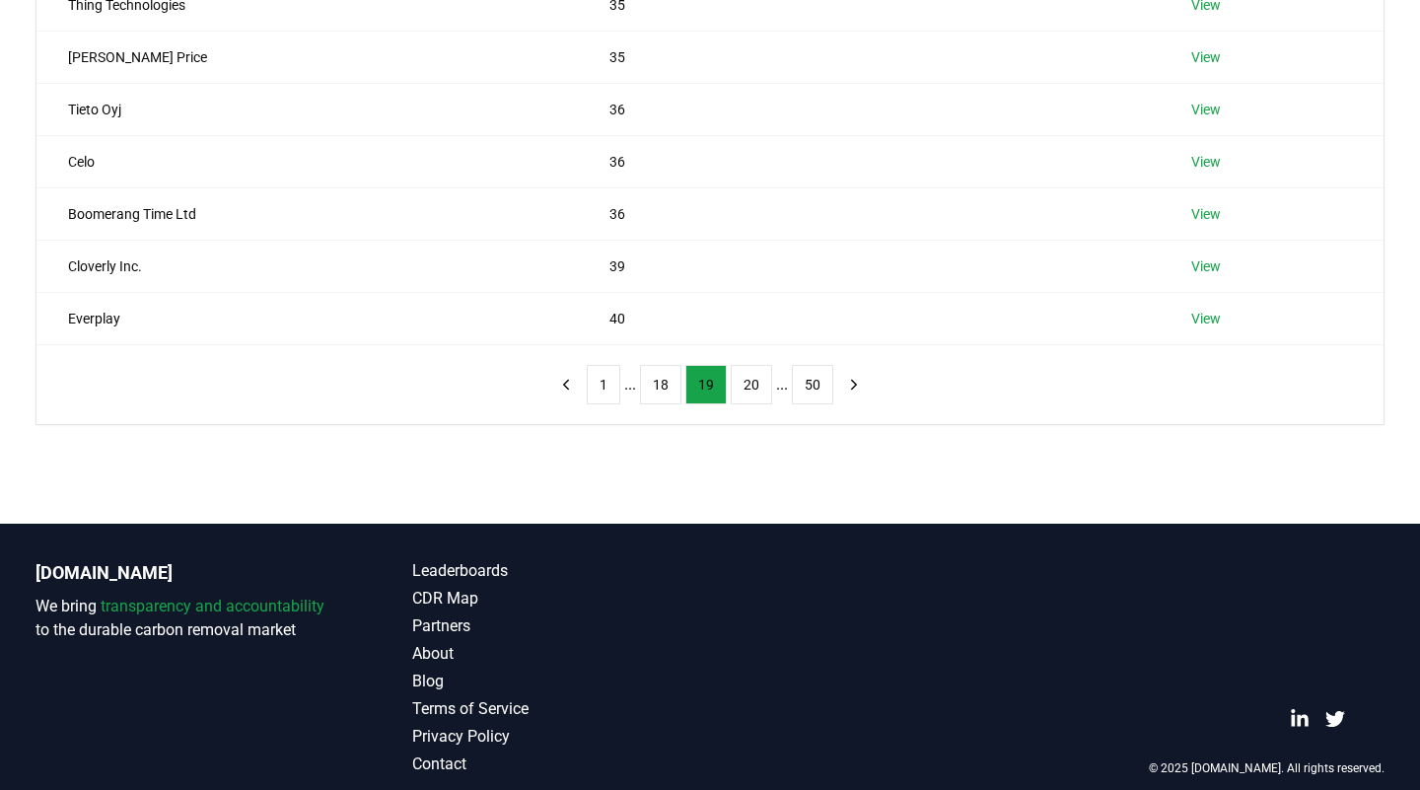
click at [741, 397] on button "20" at bounding box center [751, 384] width 41 height 39
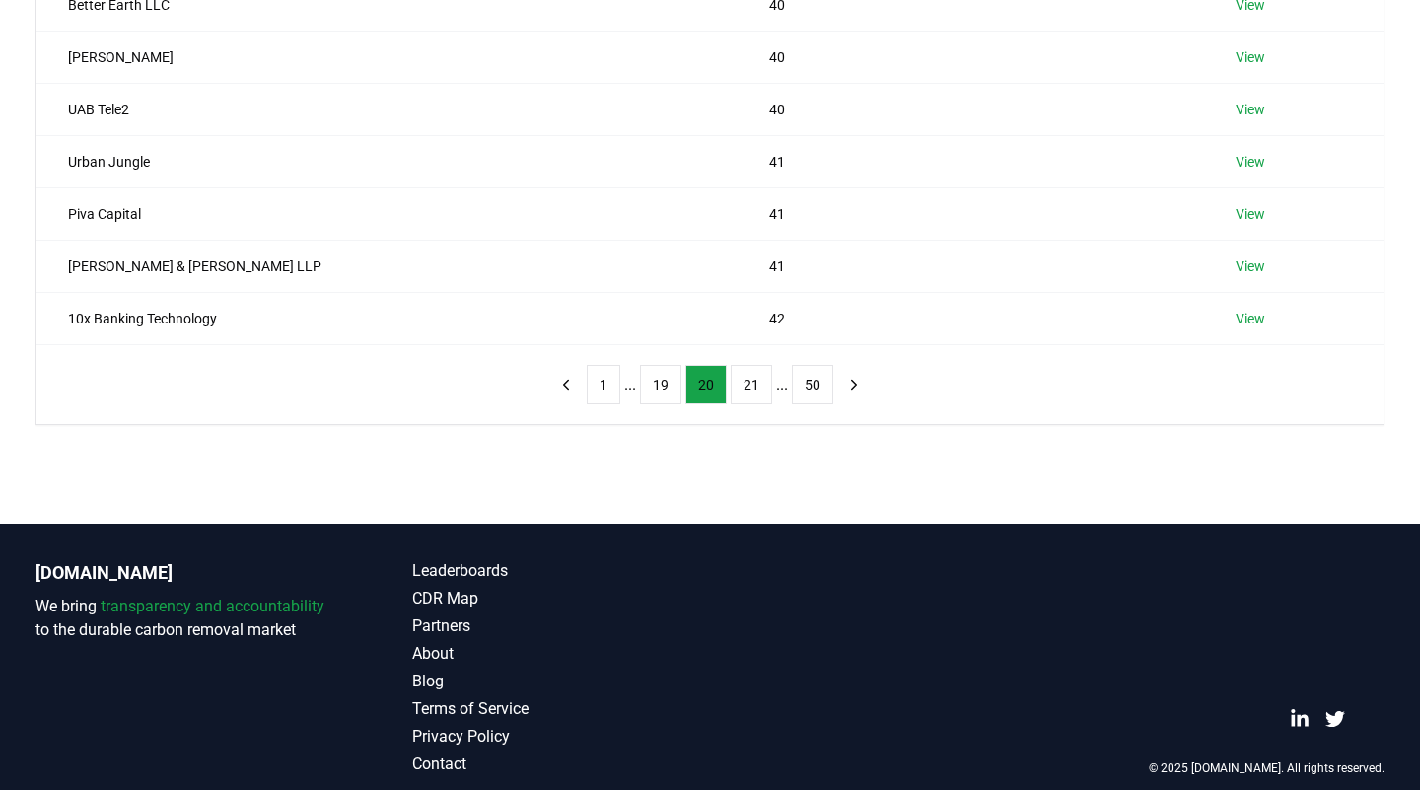
click at [741, 397] on button "21" at bounding box center [751, 384] width 41 height 39
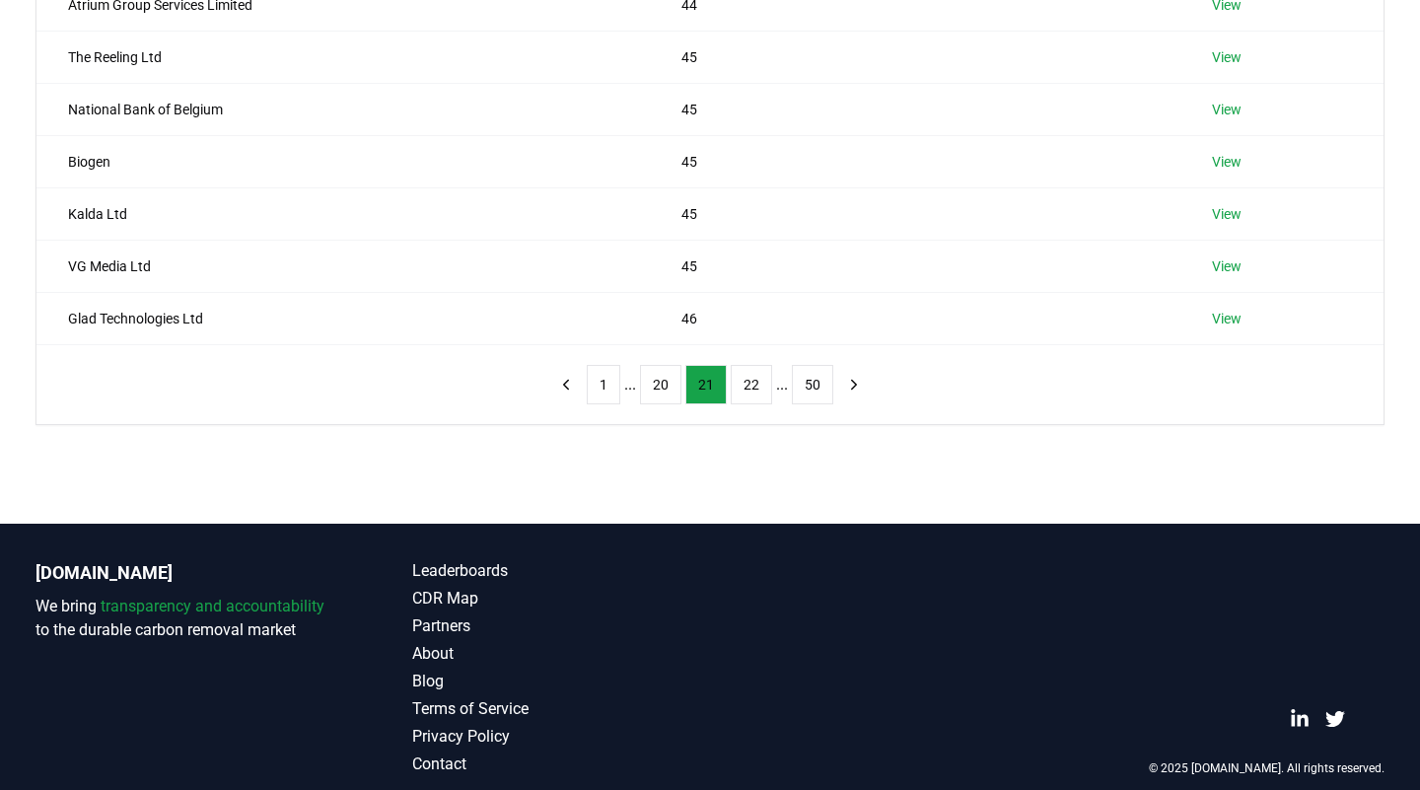
click at [741, 397] on button "22" at bounding box center [751, 384] width 41 height 39
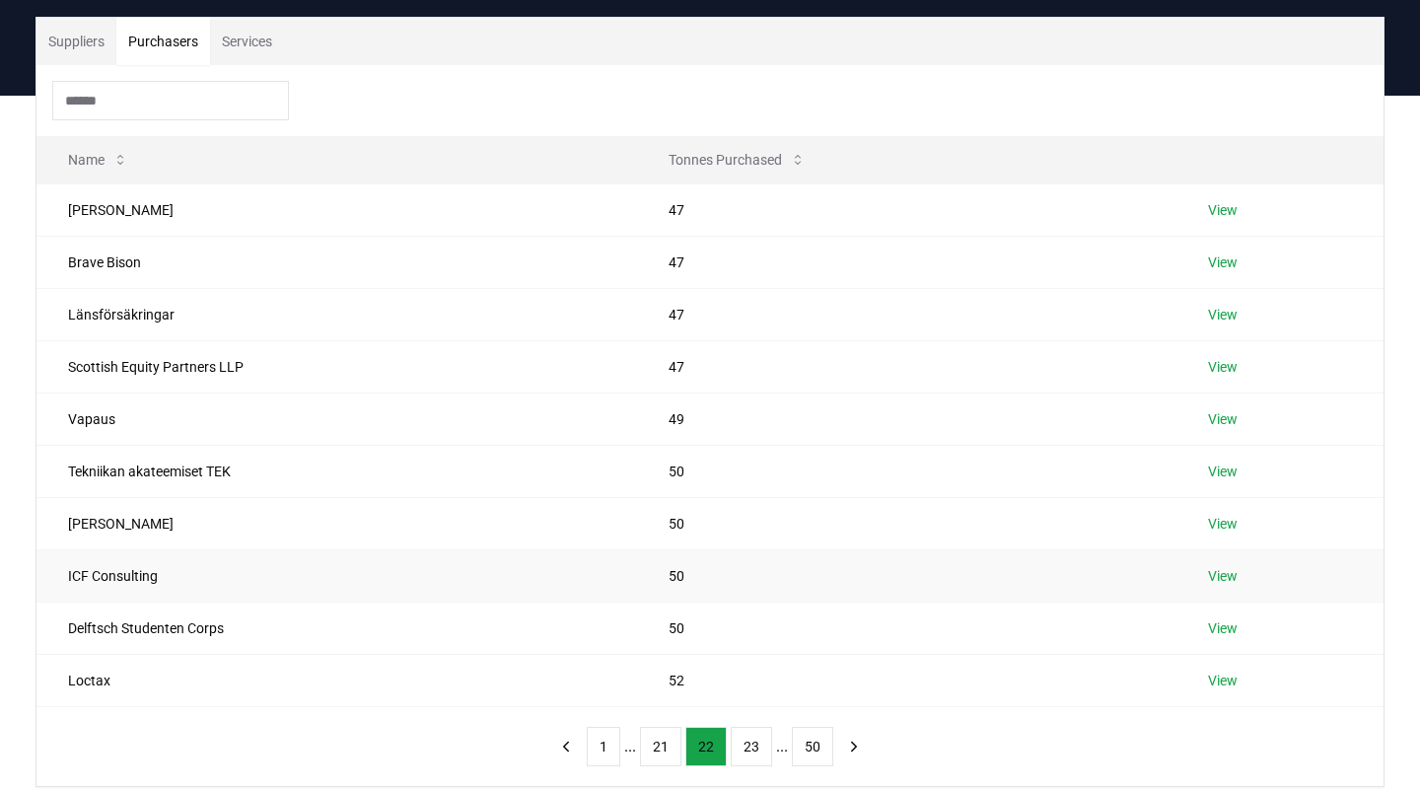
scroll to position [192, 0]
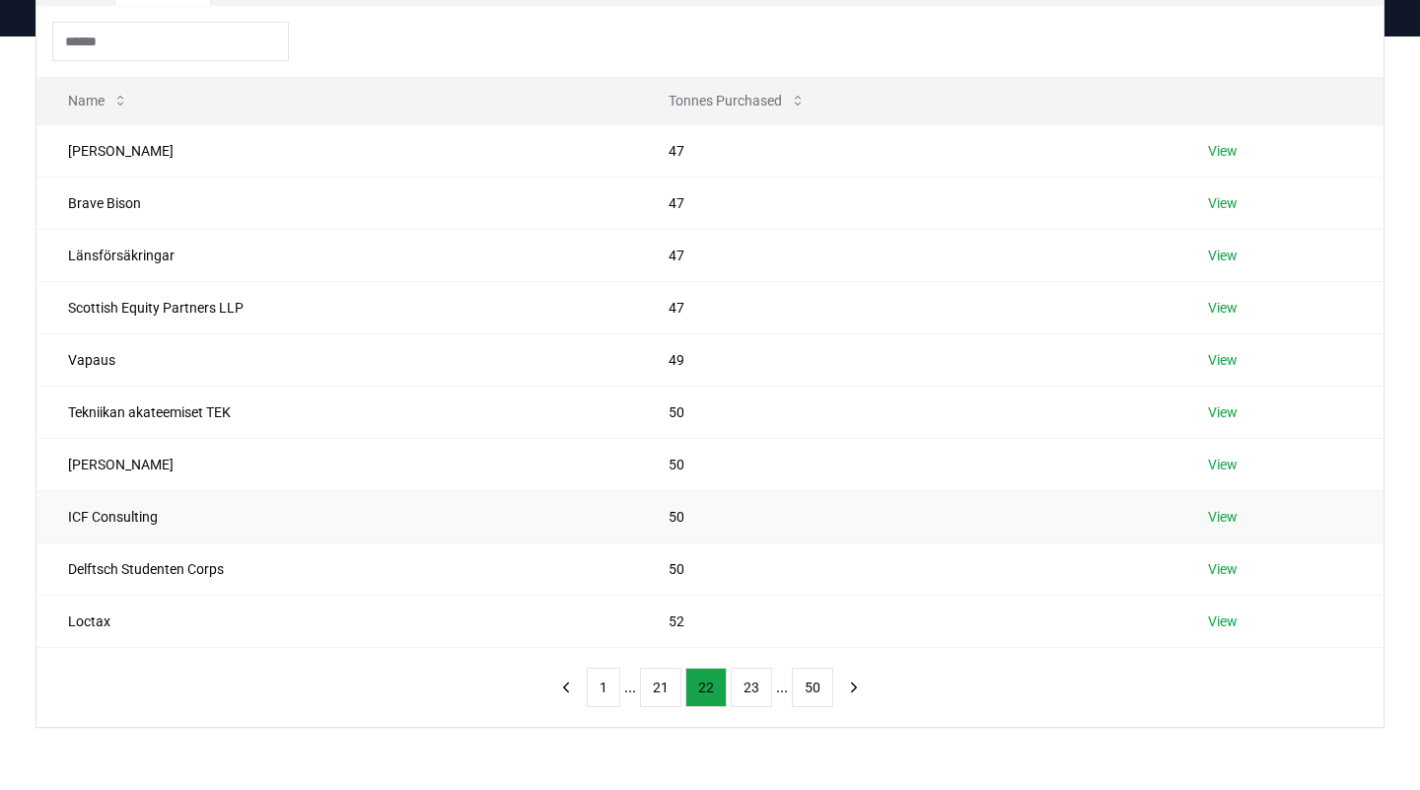
click at [1018, 507] on link "View" at bounding box center [1223, 517] width 30 height 20
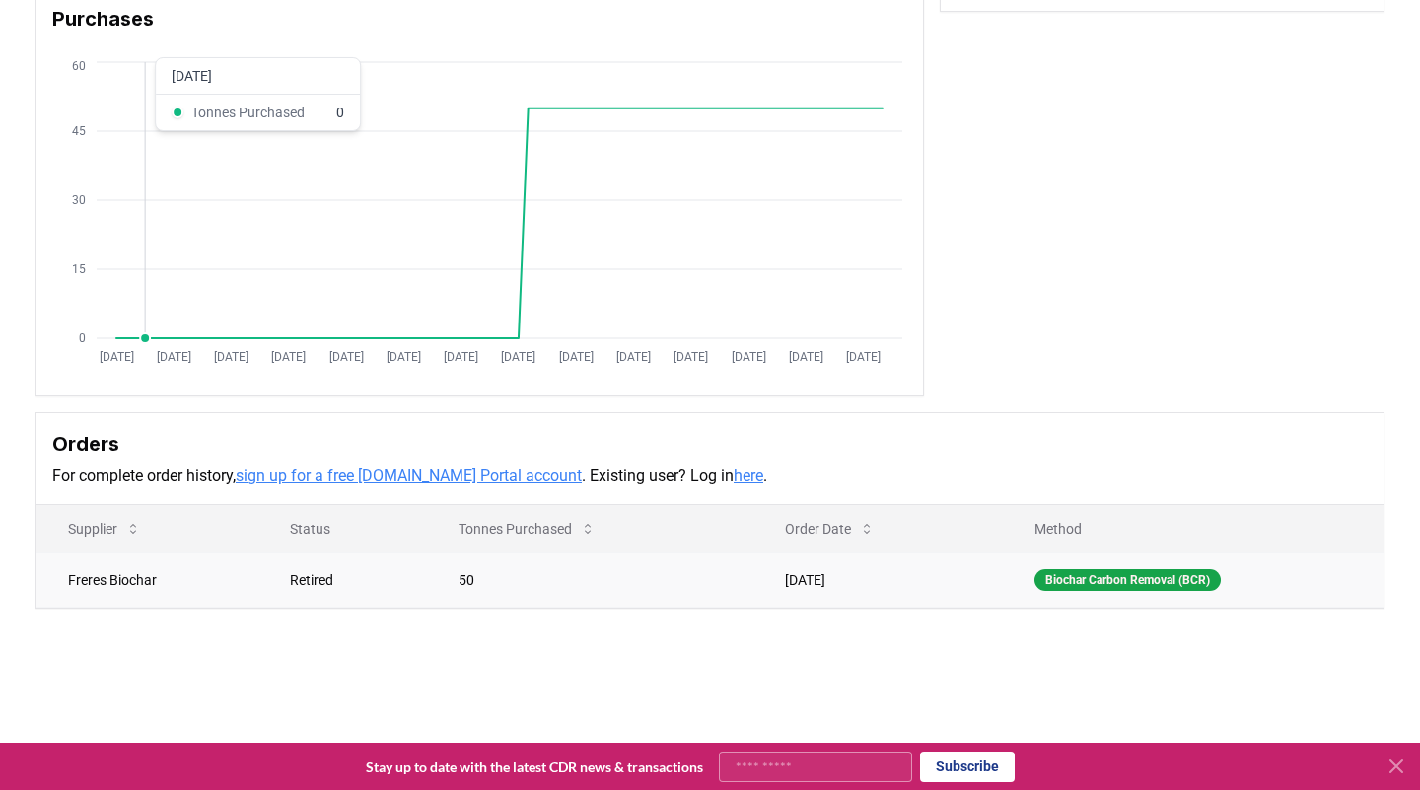
scroll to position [180, 0]
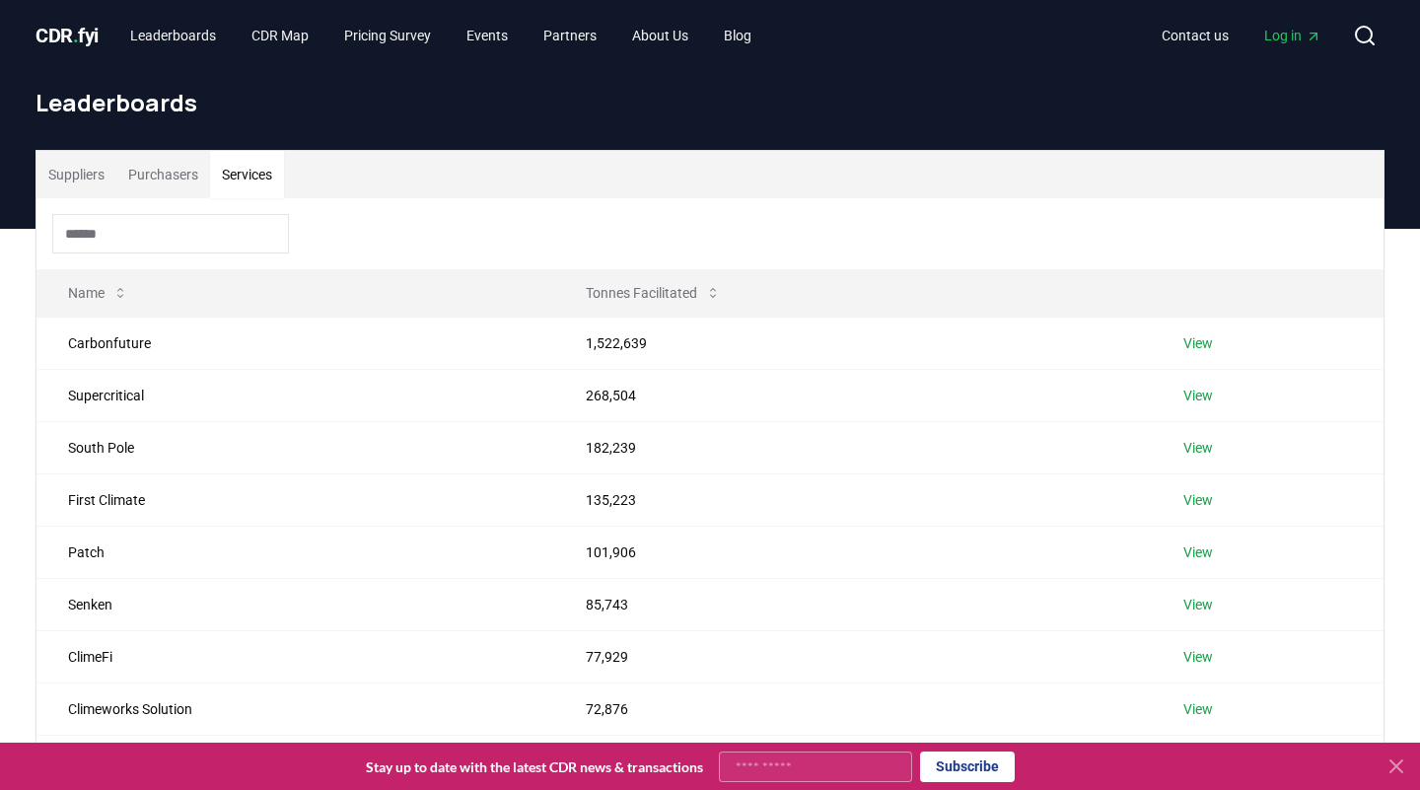
click at [277, 168] on button "Services" at bounding box center [247, 174] width 74 height 47
click at [687, 285] on button "Tonnes Facilitated" at bounding box center [653, 292] width 167 height 39
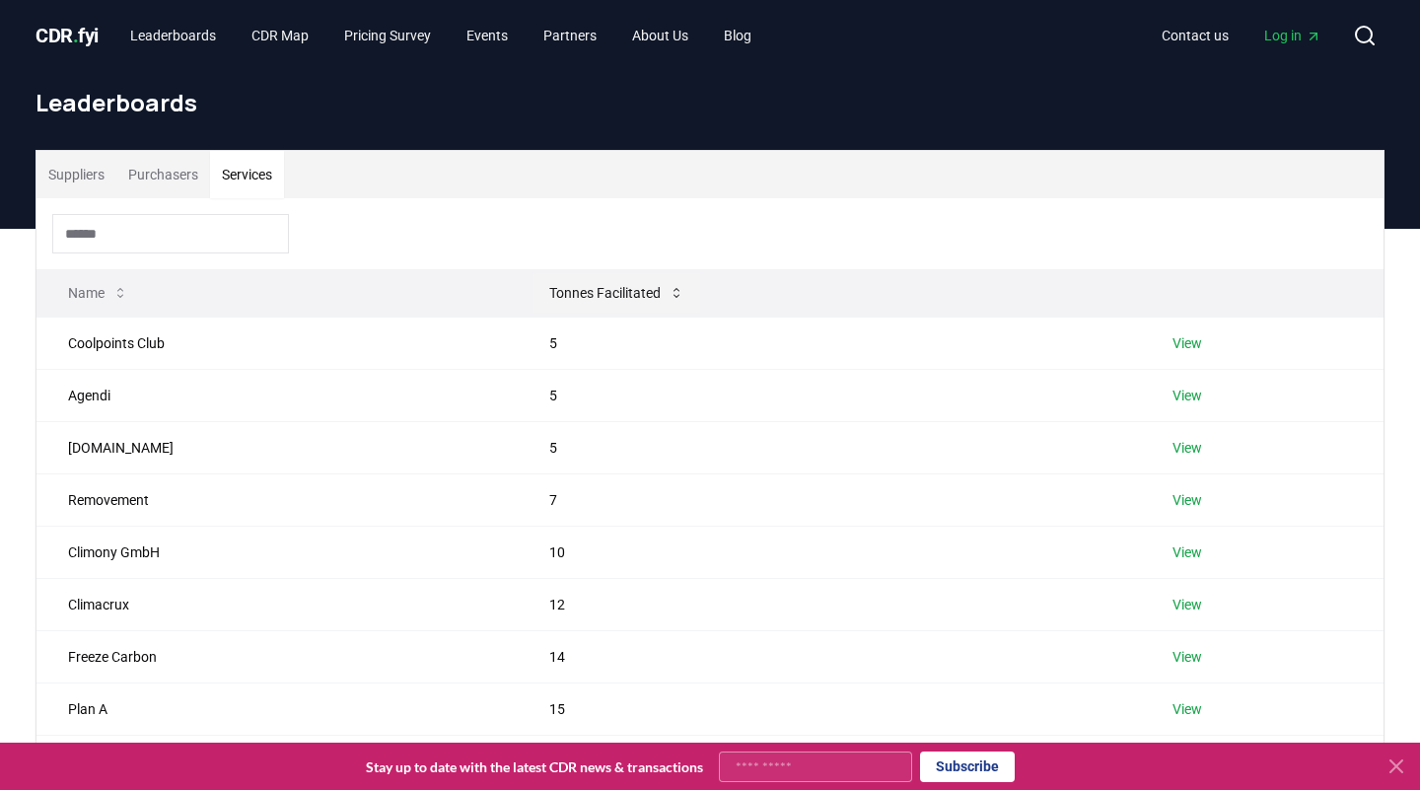
click at [687, 285] on button "Tonnes Facilitated" at bounding box center [617, 292] width 167 height 39
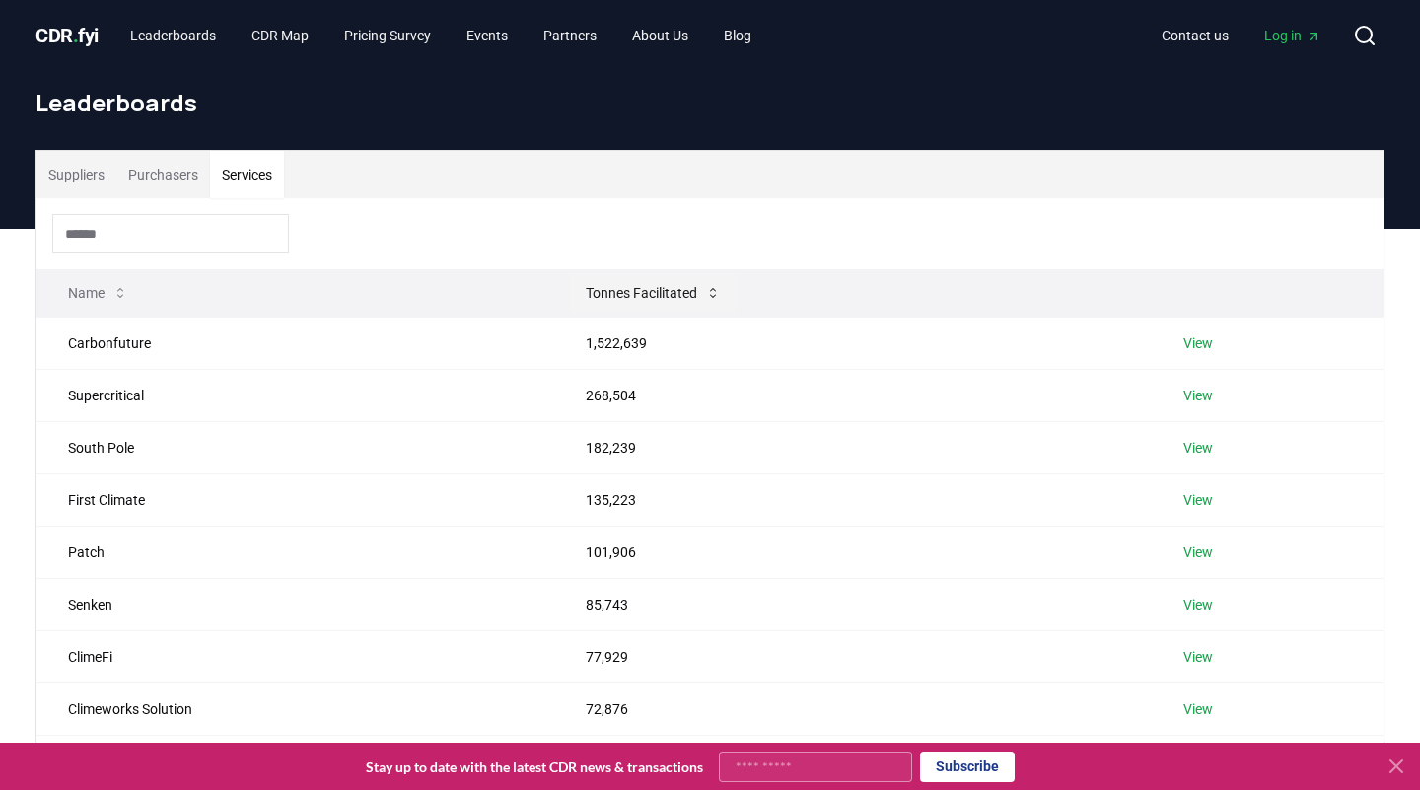
click at [687, 285] on button "Tonnes Facilitated" at bounding box center [653, 292] width 167 height 39
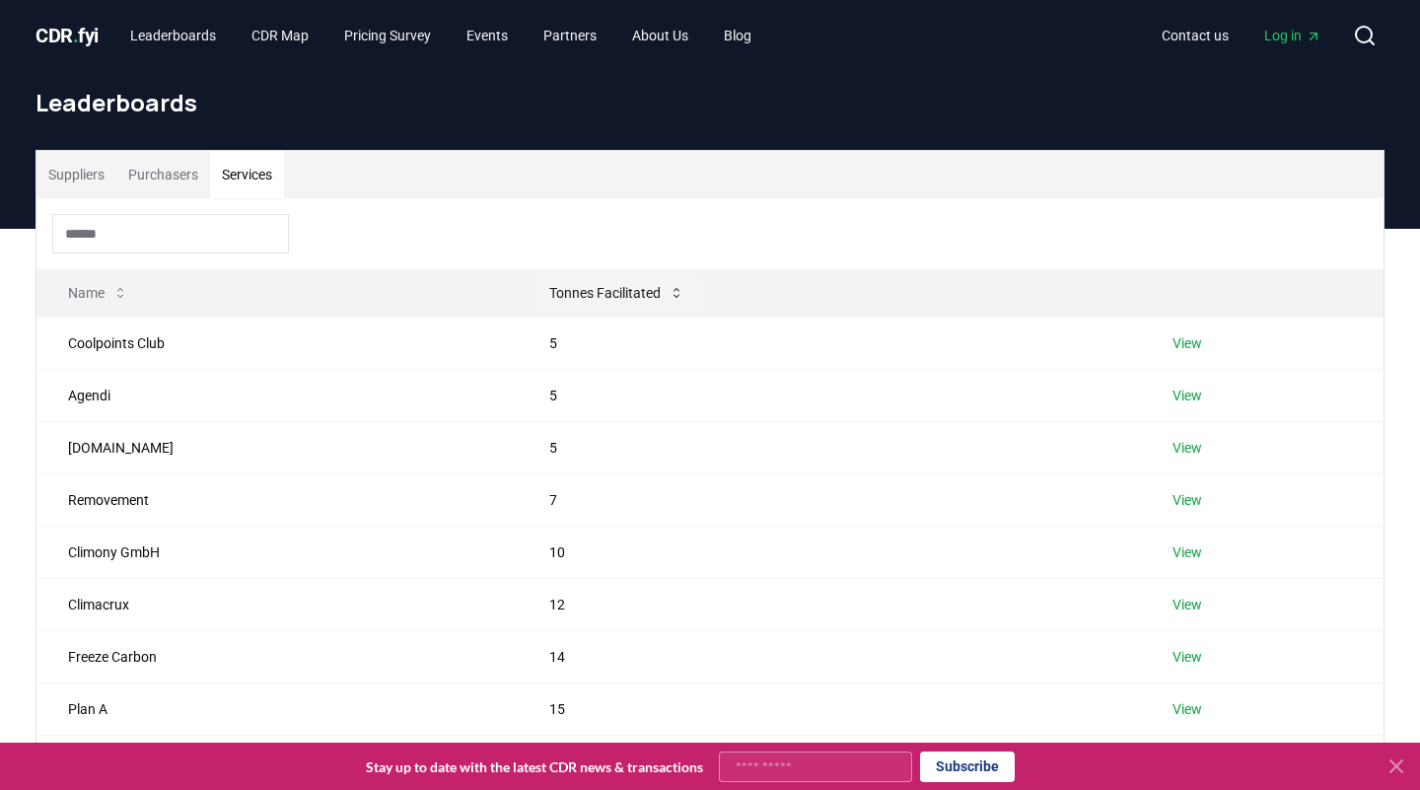
click at [675, 278] on button "Tonnes Facilitated" at bounding box center [617, 292] width 167 height 39
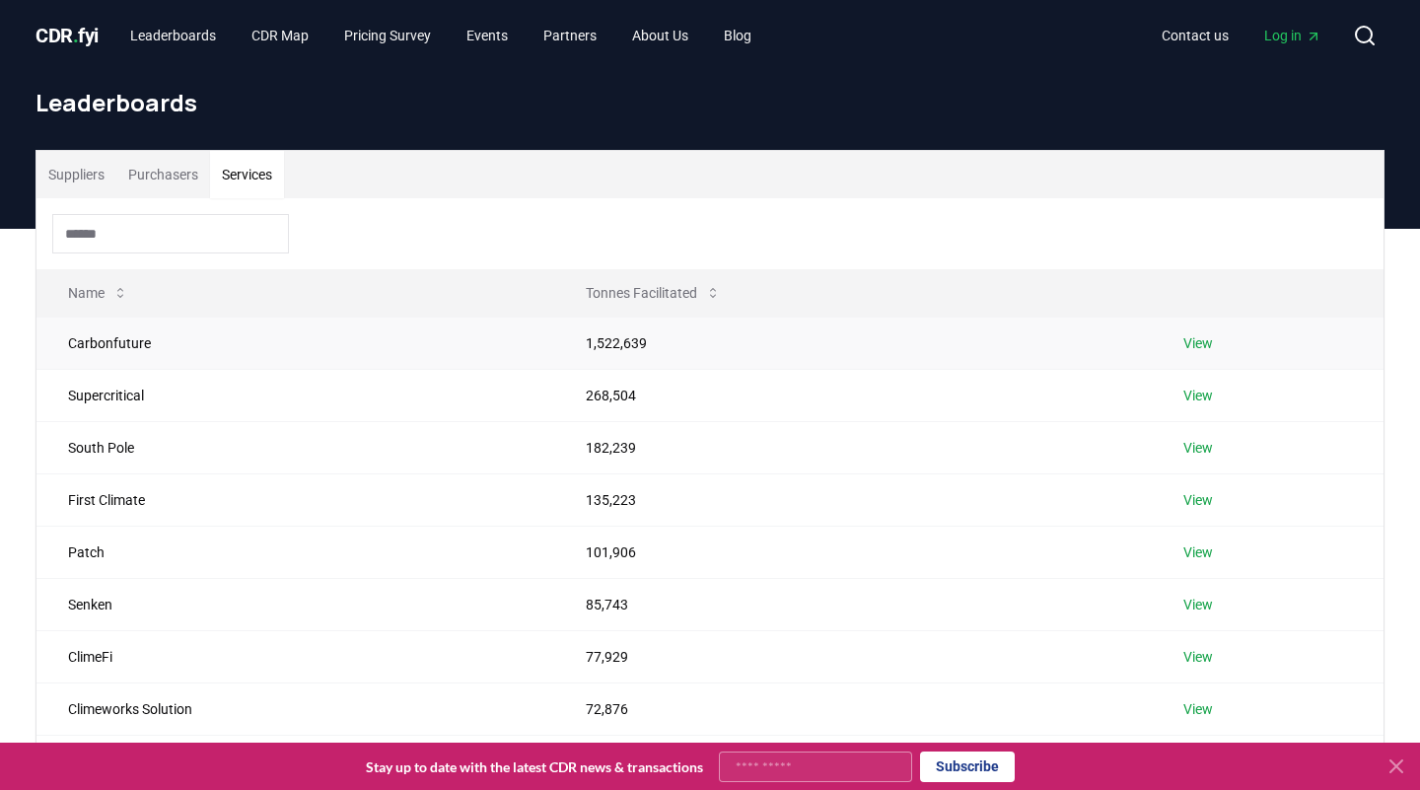
click at [113, 347] on td "Carbonfuture" at bounding box center [295, 343] width 518 height 52
copy td "Carbonfuture"
